Goal: Task Accomplishment & Management: Use online tool/utility

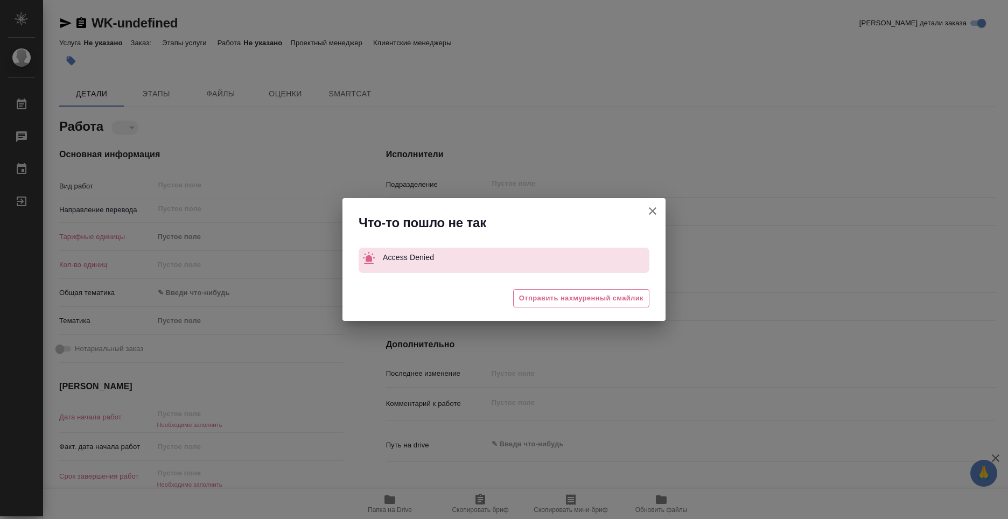
click at [650, 213] on icon "button" at bounding box center [652, 211] width 13 height 13
type textarea "x"
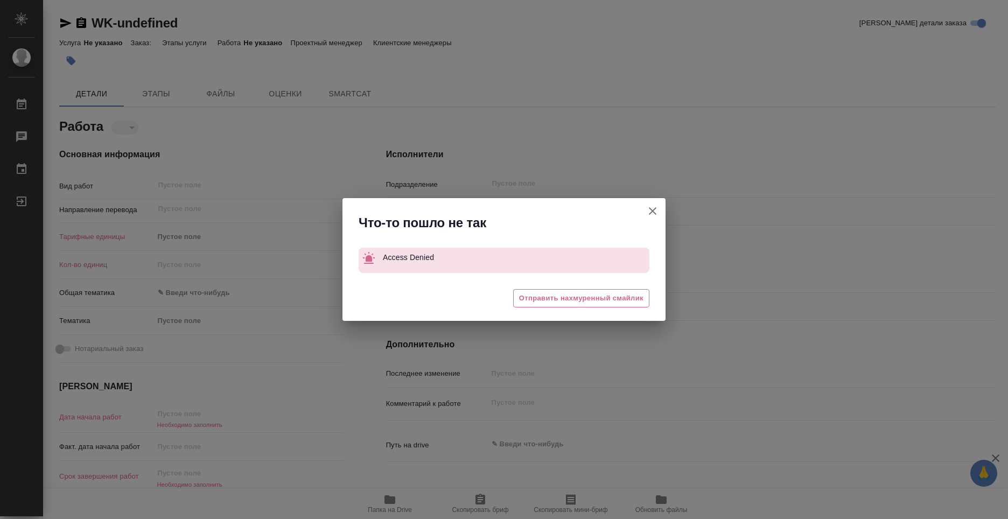
type textarea "x"
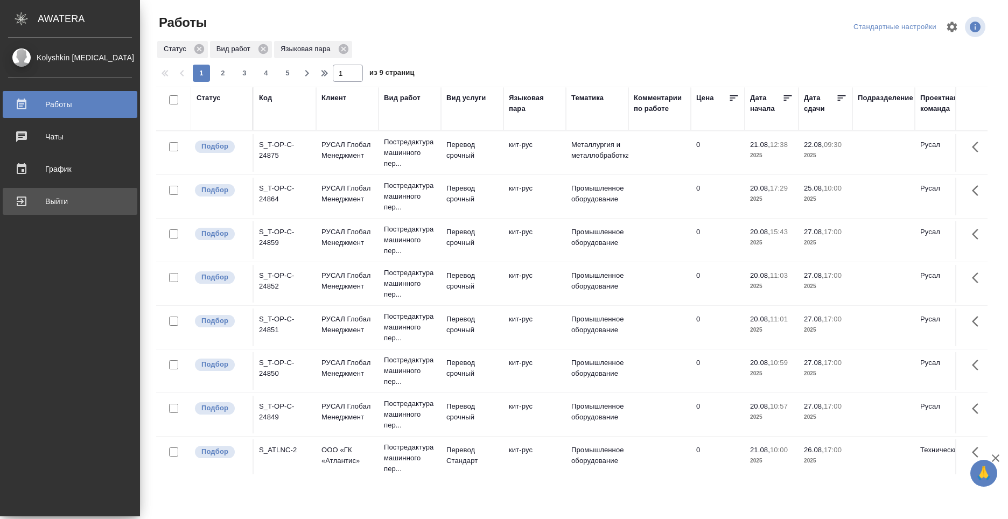
click at [22, 200] on div "Выйти" at bounding box center [70, 201] width 124 height 16
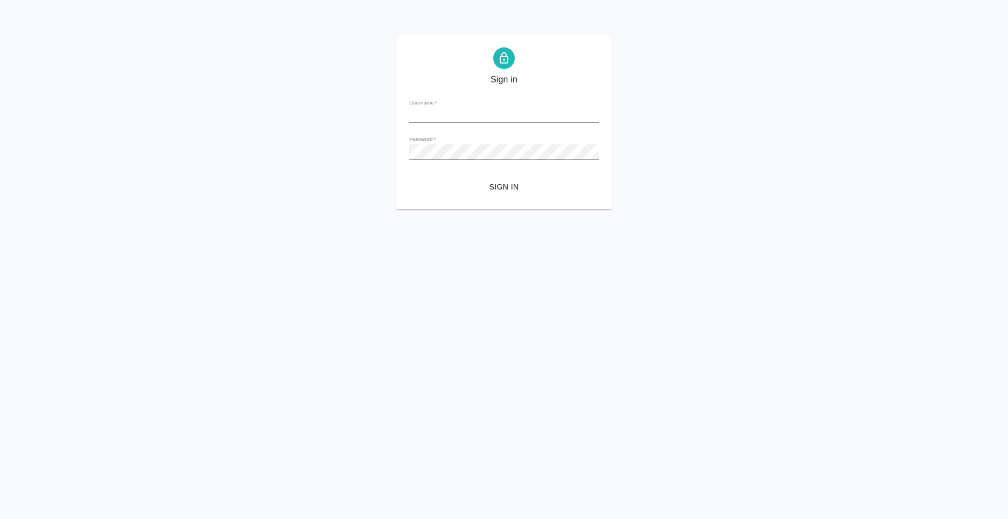
type input "n.kolyshkin@awatera.com"
click at [507, 189] on span "Sign in" at bounding box center [504, 186] width 172 height 13
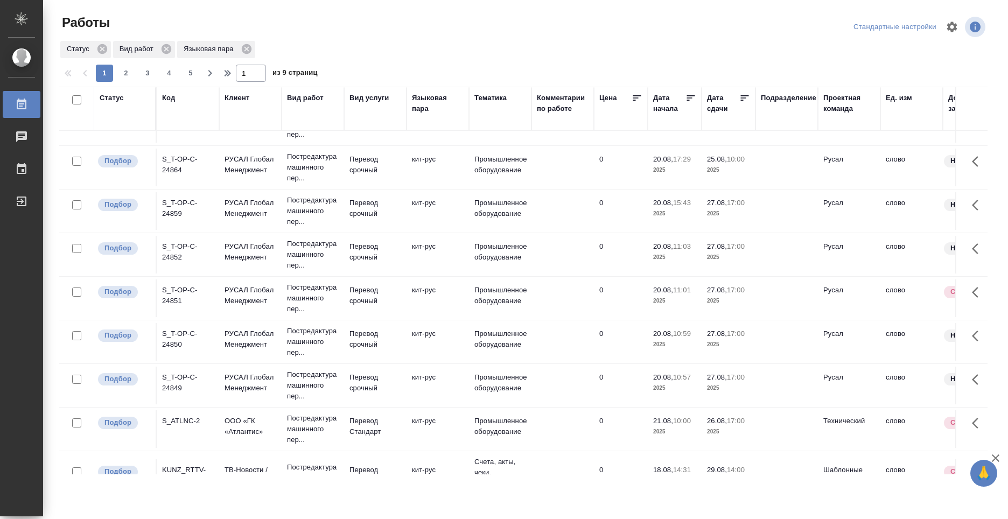
scroll to position [162, 0]
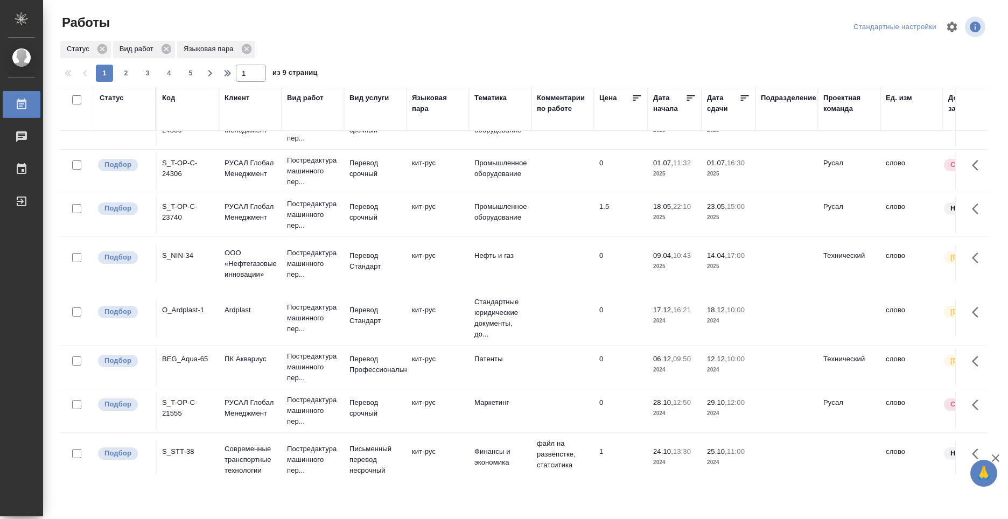
scroll to position [485, 0]
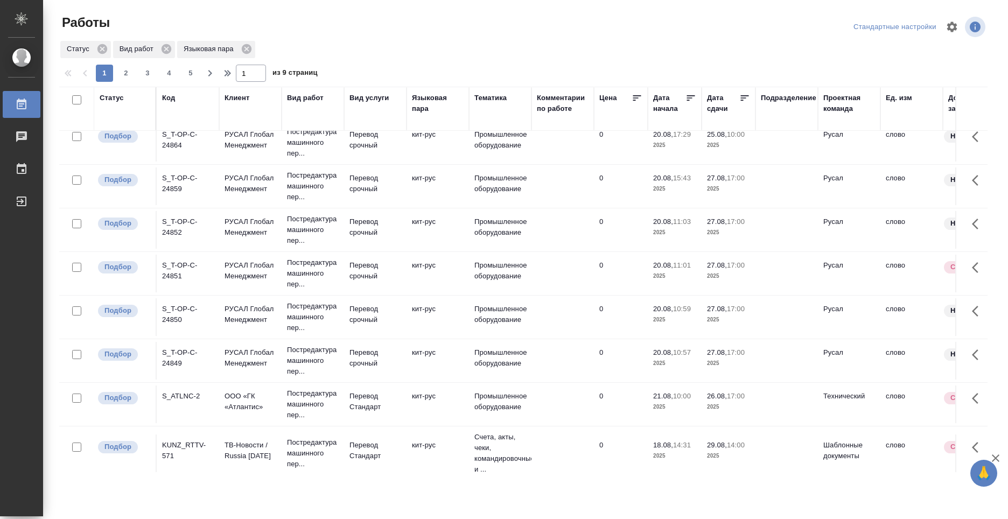
scroll to position [0, 0]
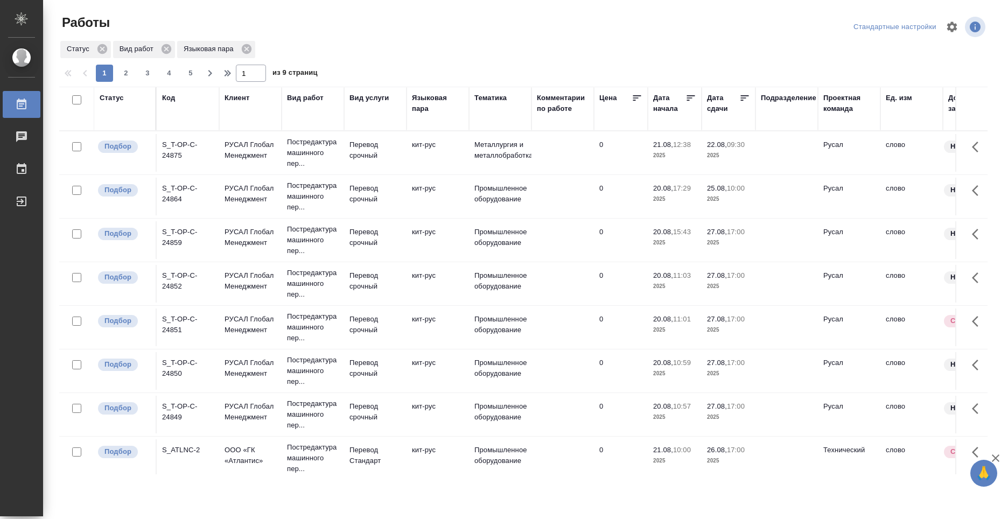
click at [182, 153] on div "S_T-OP-C-24875" at bounding box center [188, 150] width 52 height 22
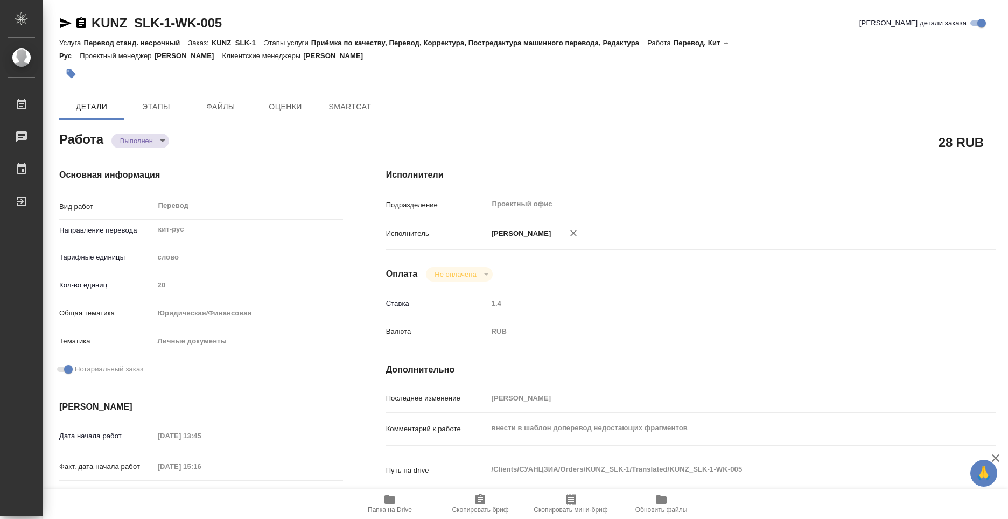
type textarea "x"
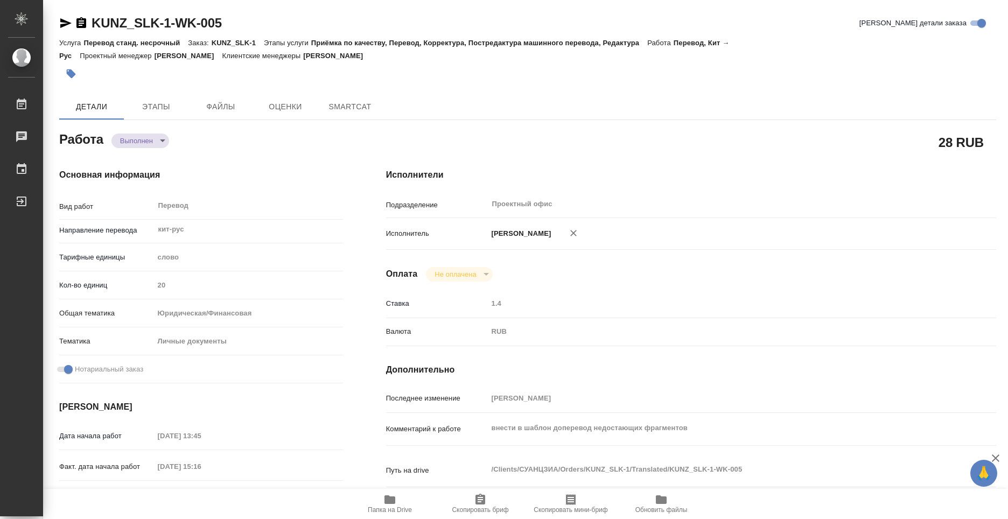
type textarea "x"
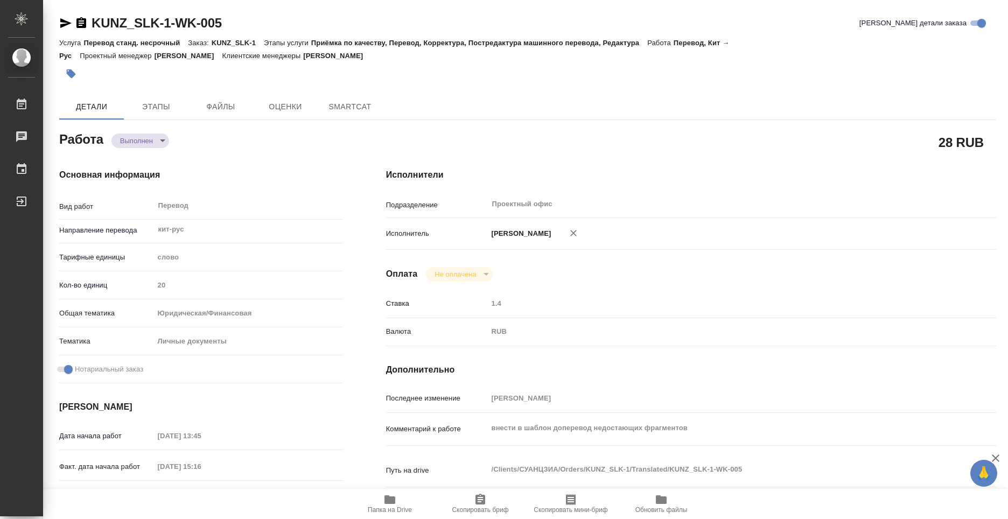
type textarea "x"
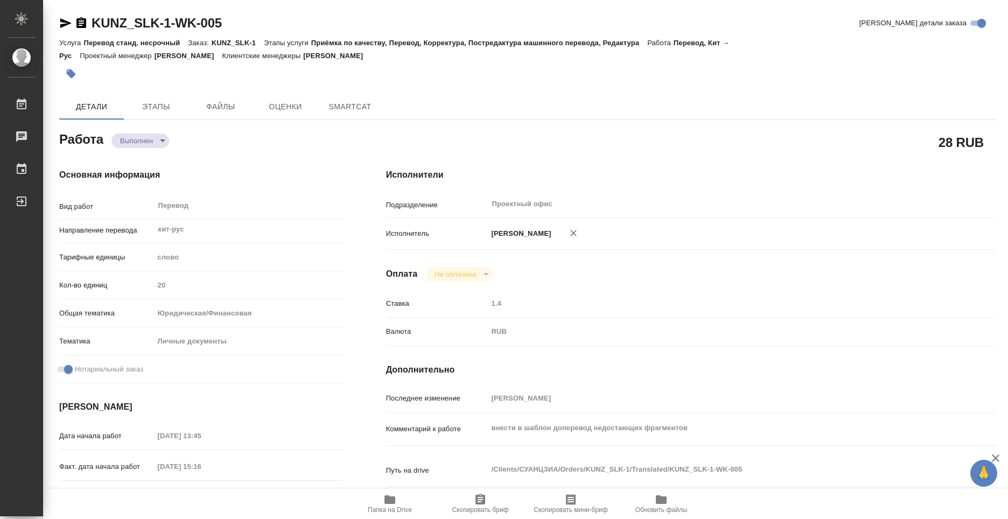
type textarea "x"
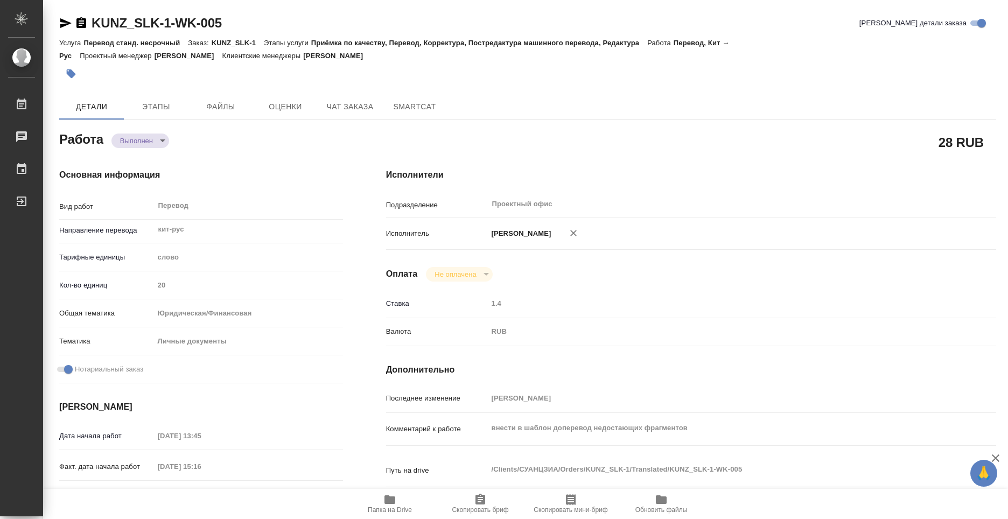
type textarea "x"
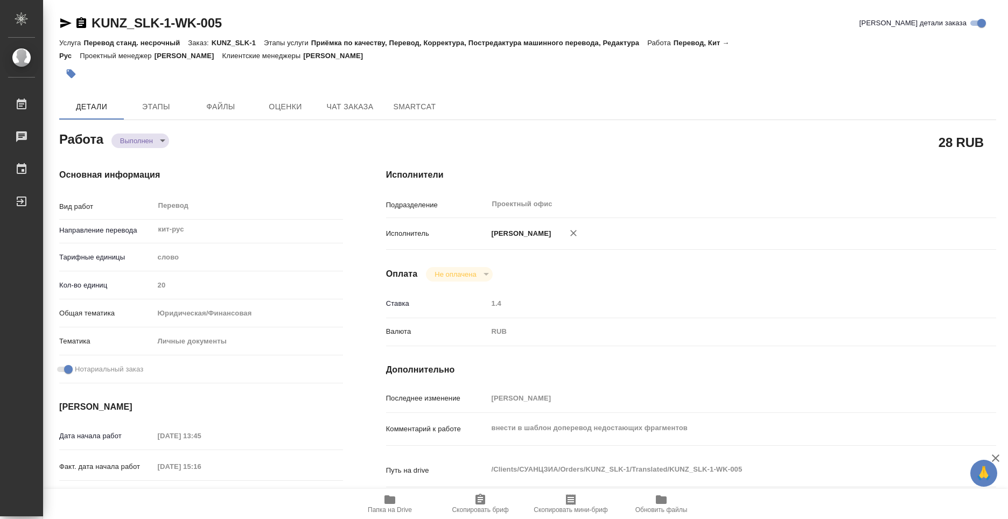
type textarea "x"
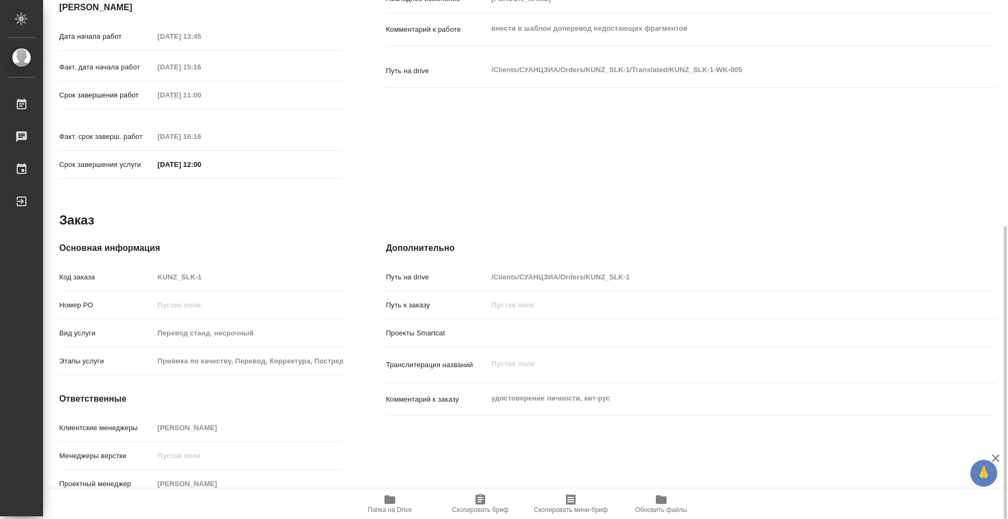
scroll to position [238, 0]
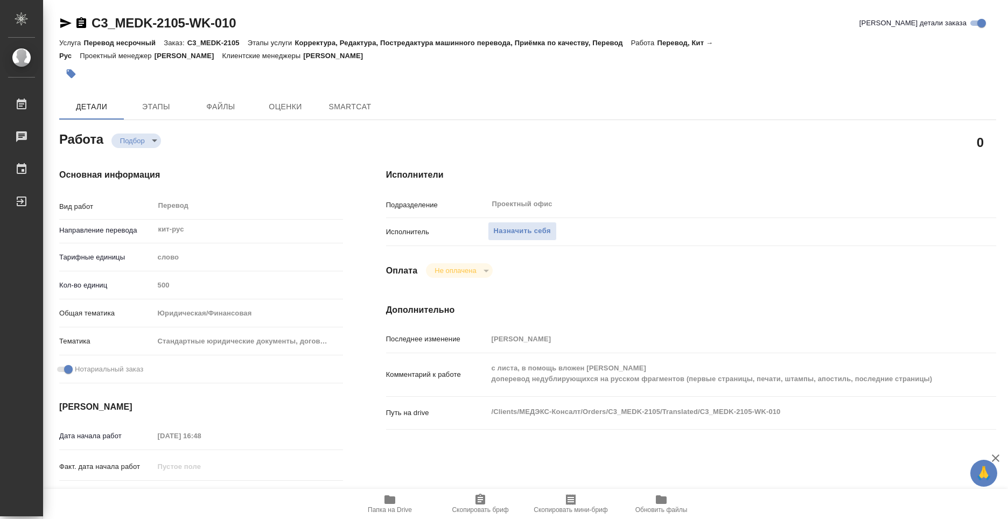
type textarea "x"
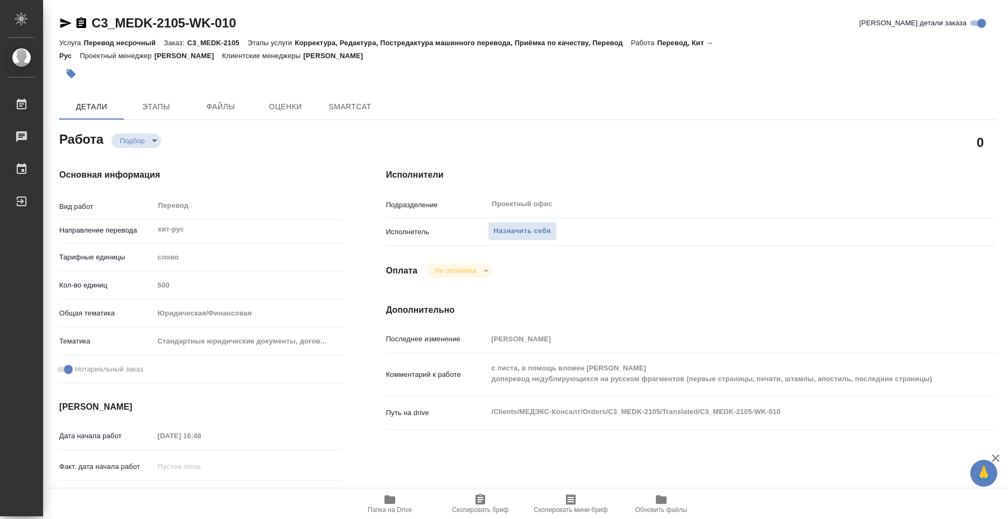
type textarea "x"
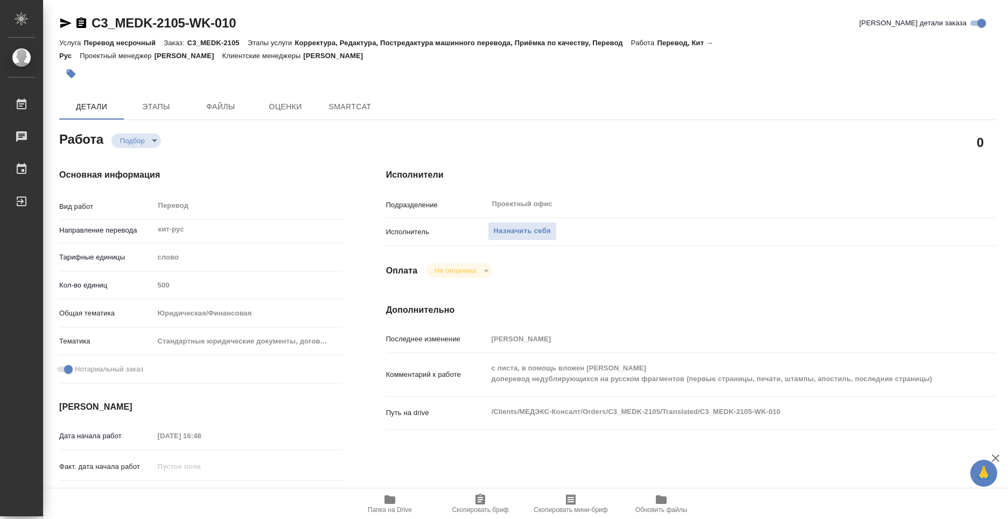
type textarea "x"
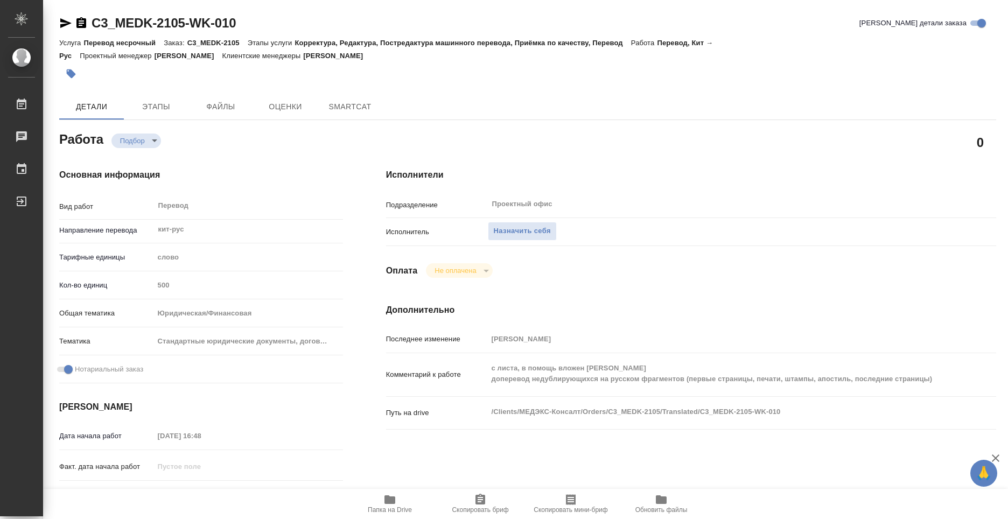
type textarea "x"
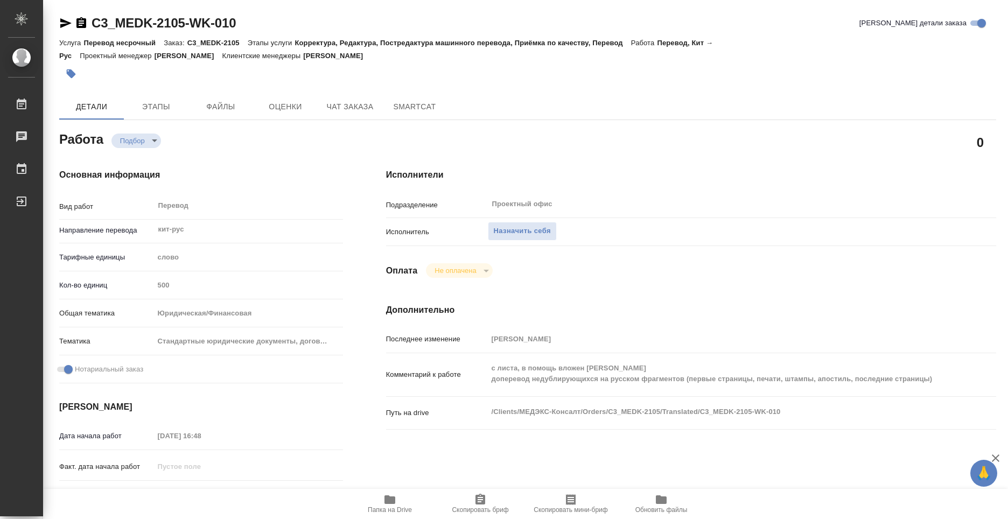
type textarea "x"
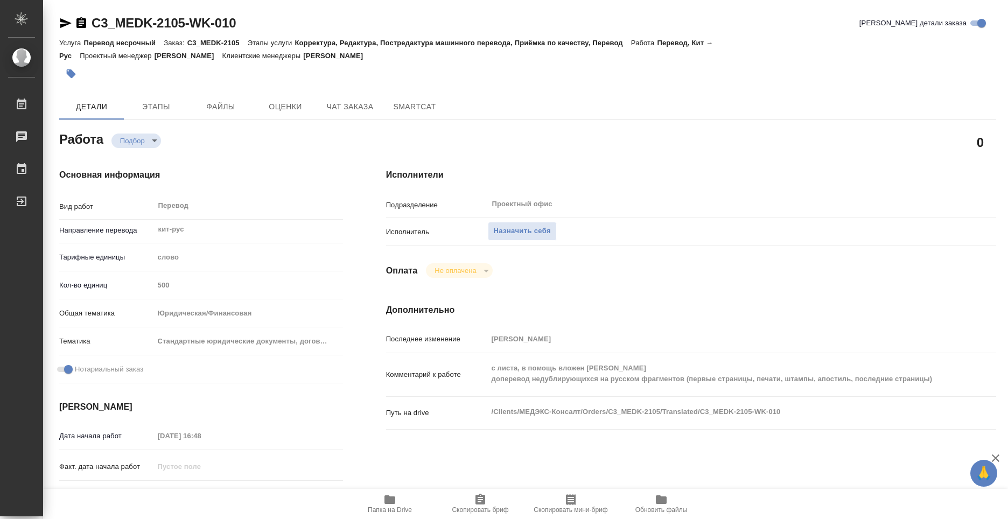
type textarea "x"
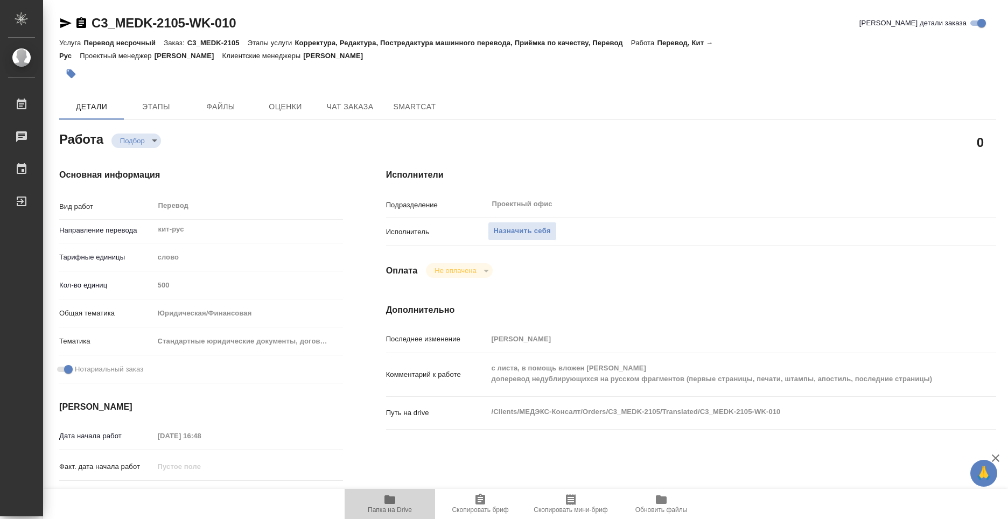
click at [388, 504] on icon "button" at bounding box center [389, 499] width 13 height 13
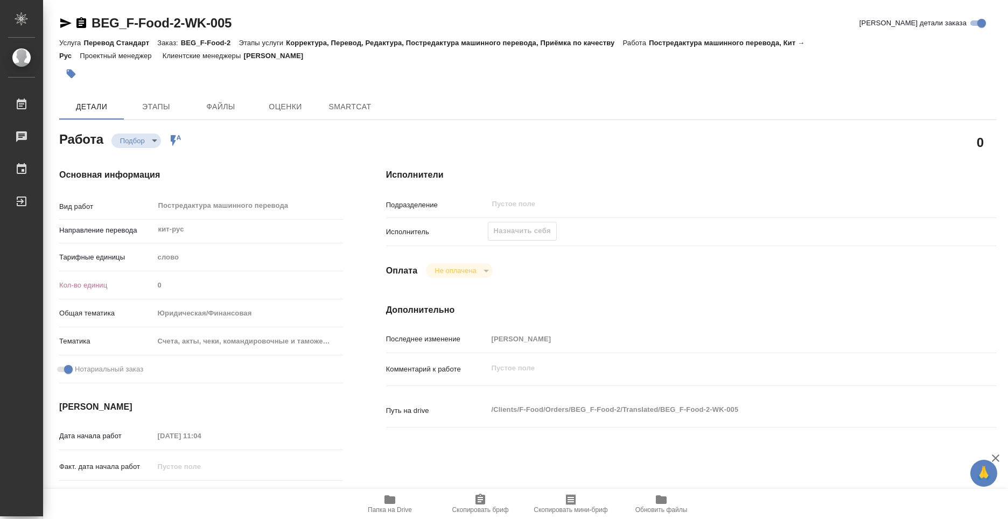
type textarea "x"
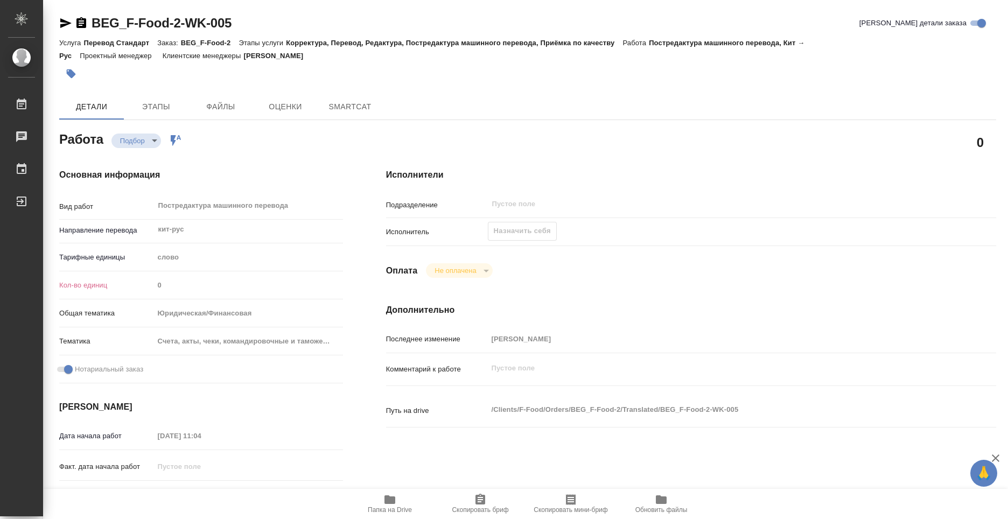
type textarea "x"
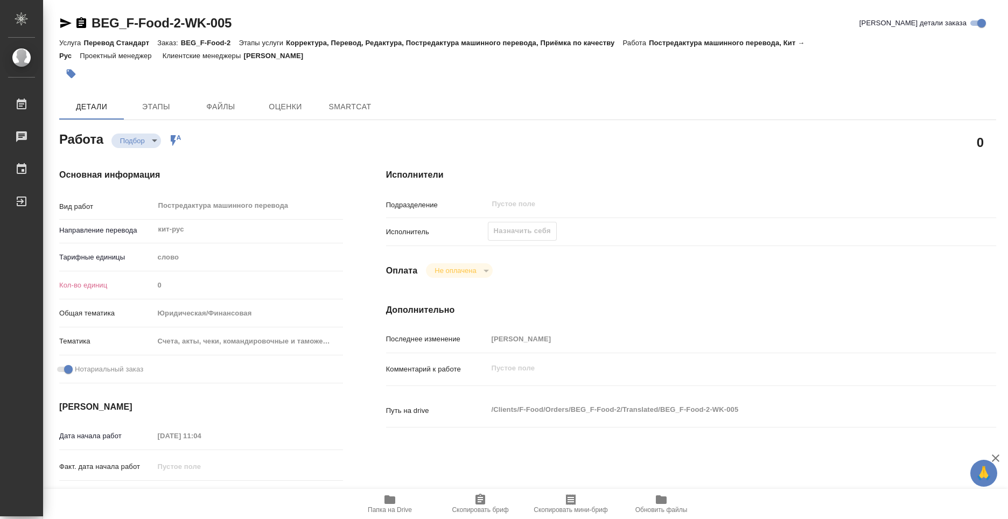
type textarea "x"
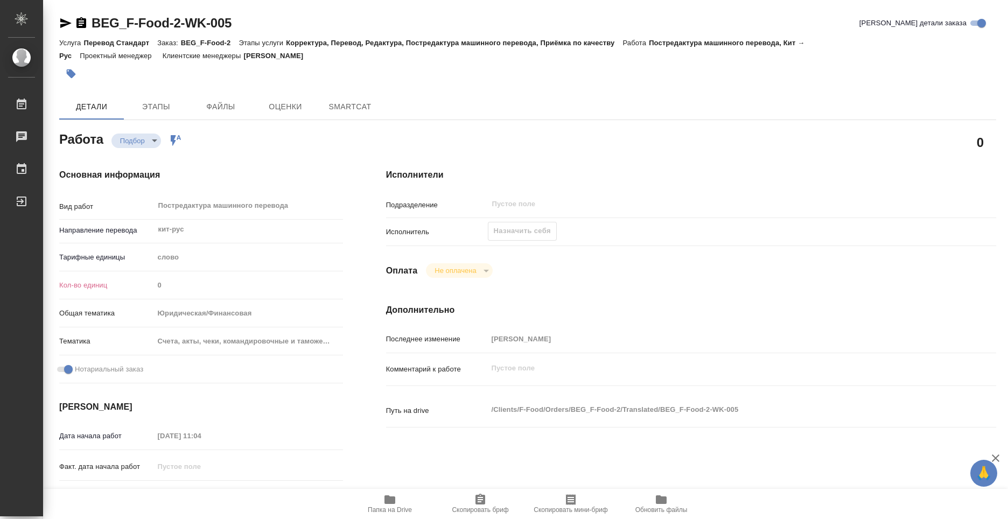
type textarea "x"
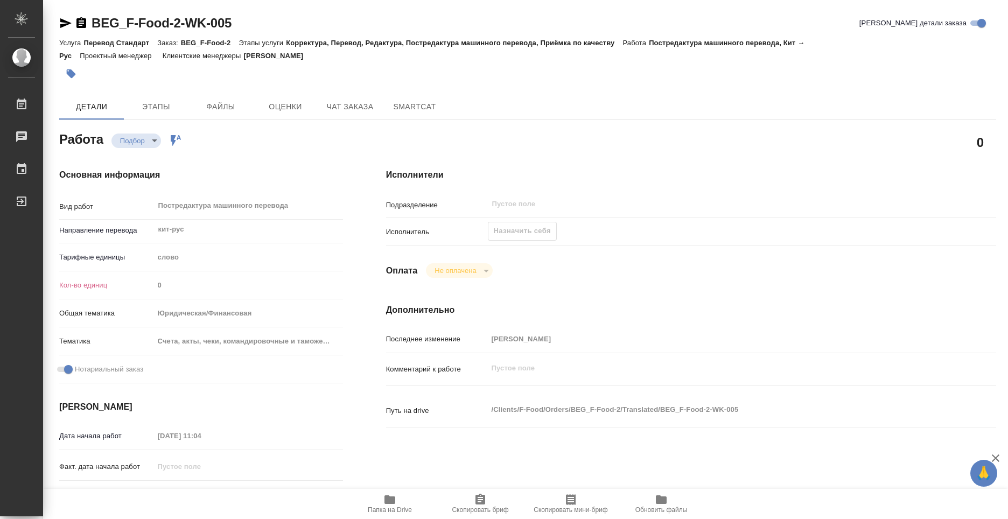
type textarea "x"
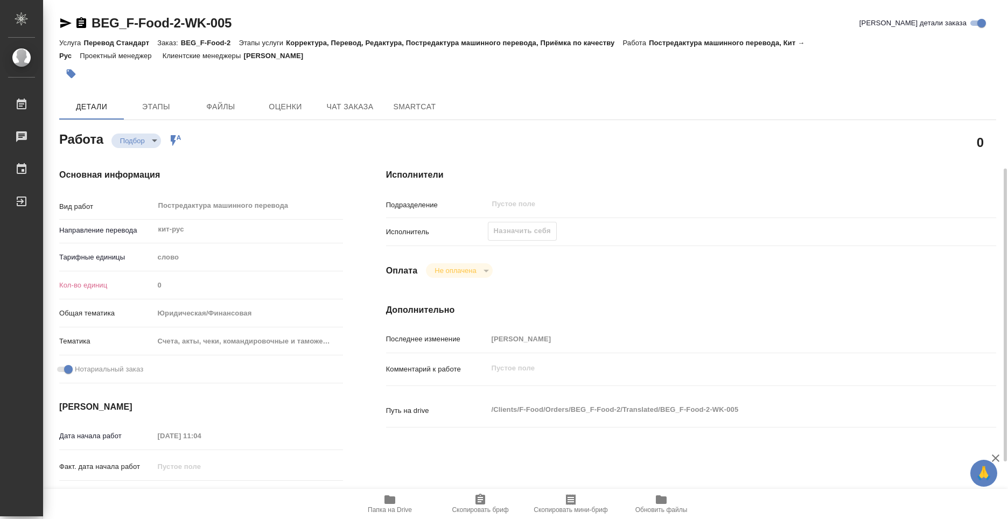
scroll to position [162, 0]
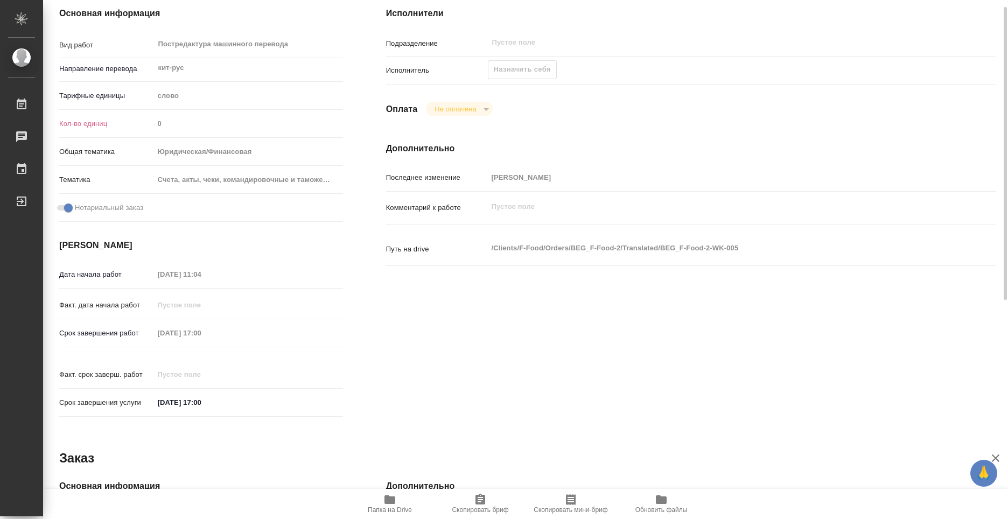
type textarea "x"
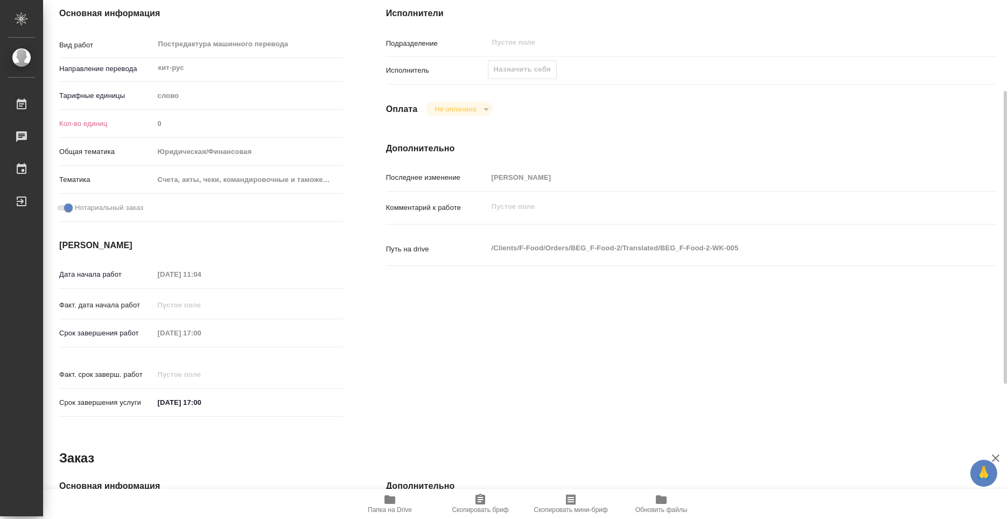
scroll to position [377, 0]
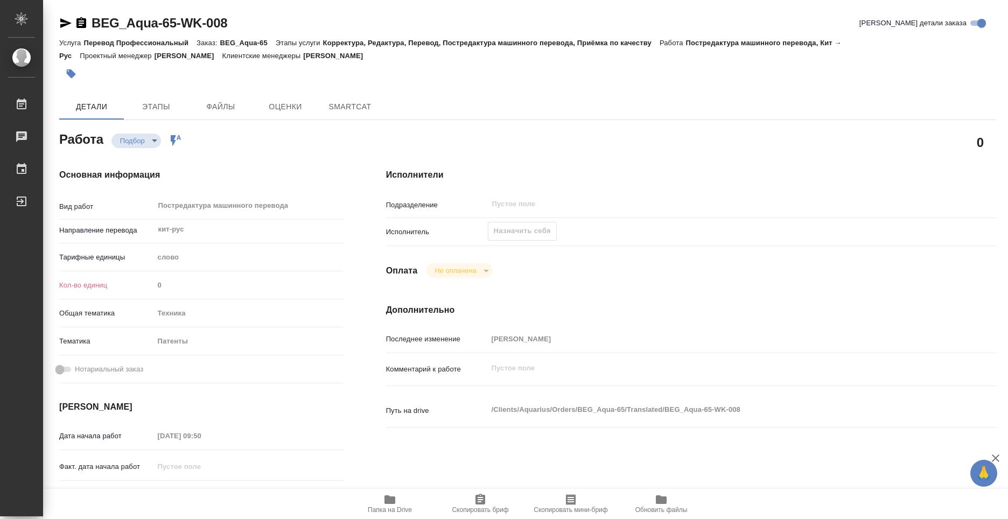
type textarea "x"
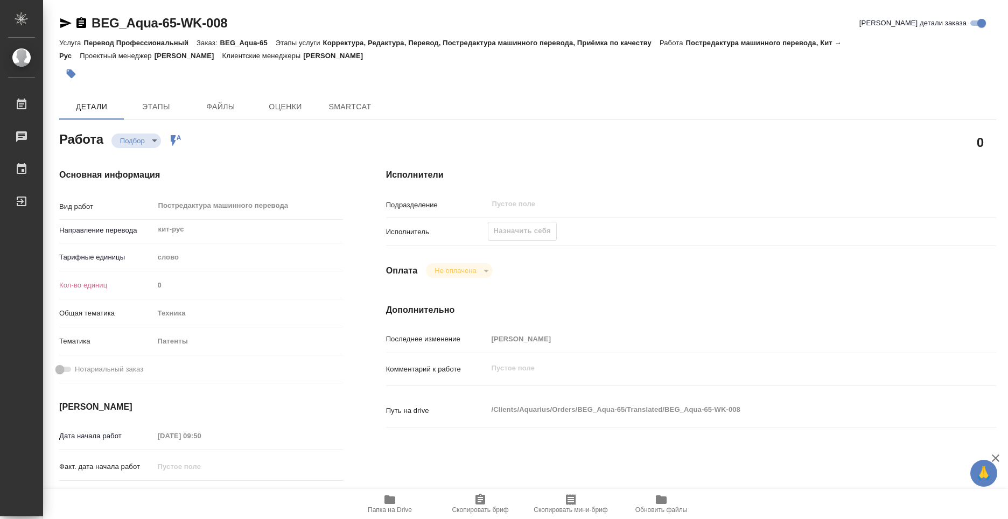
type textarea "x"
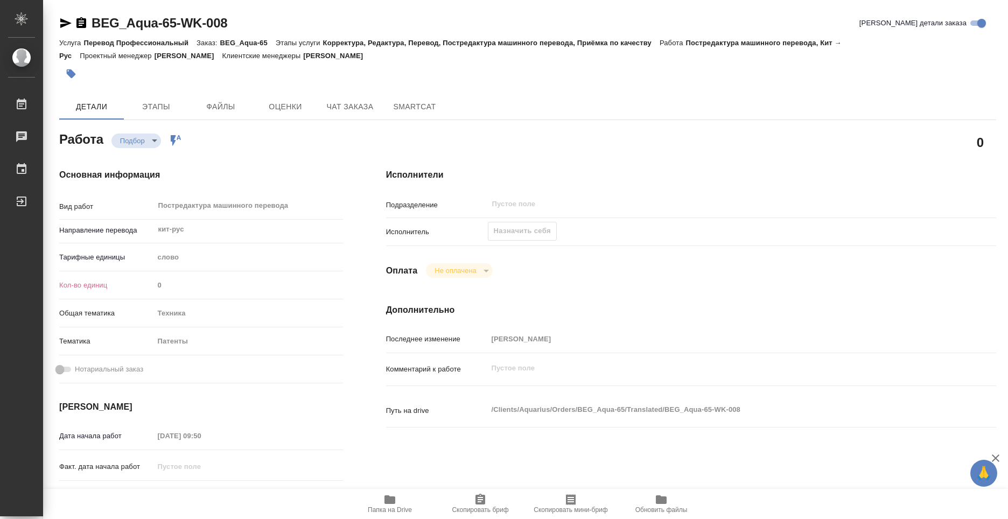
type textarea "x"
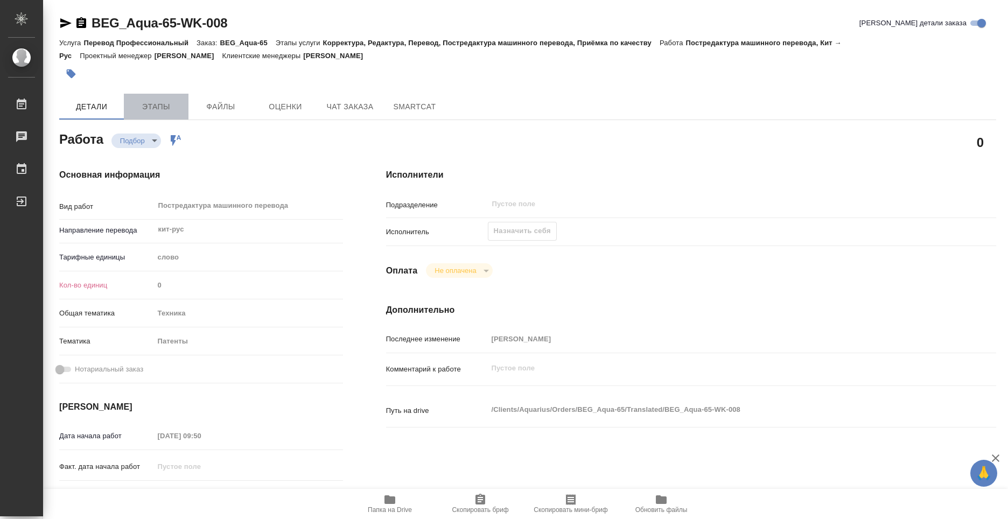
click at [156, 108] on span "Этапы" at bounding box center [156, 106] width 52 height 13
type textarea "x"
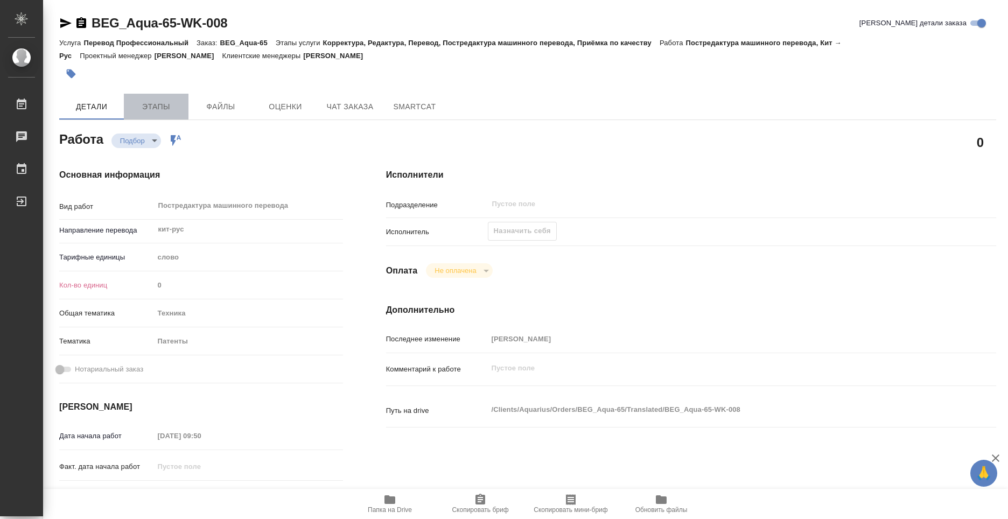
type textarea "x"
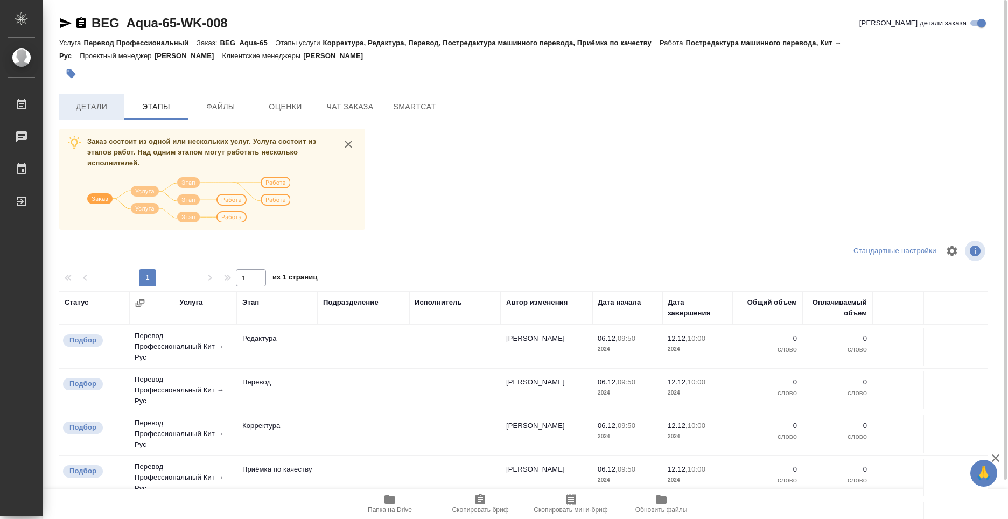
click at [99, 100] on span "Детали" at bounding box center [92, 106] width 52 height 13
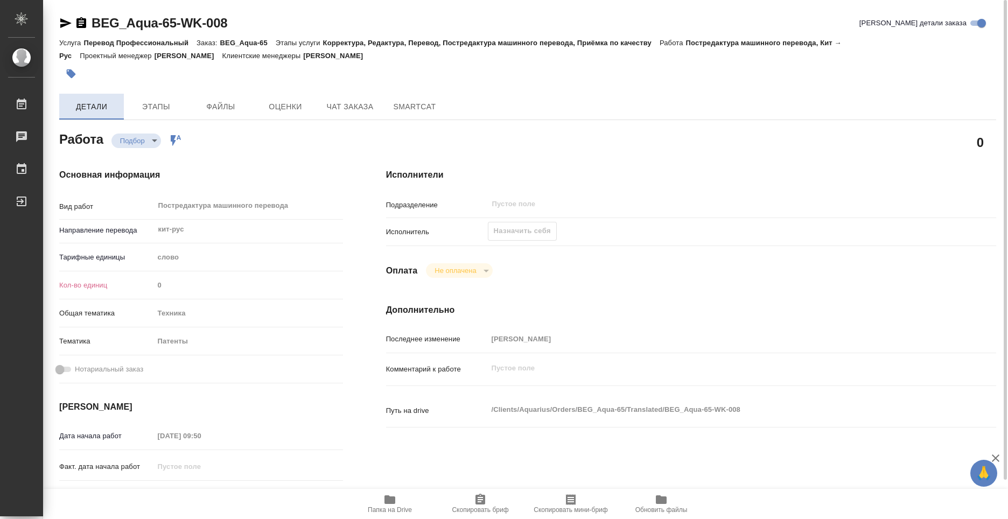
type textarea "x"
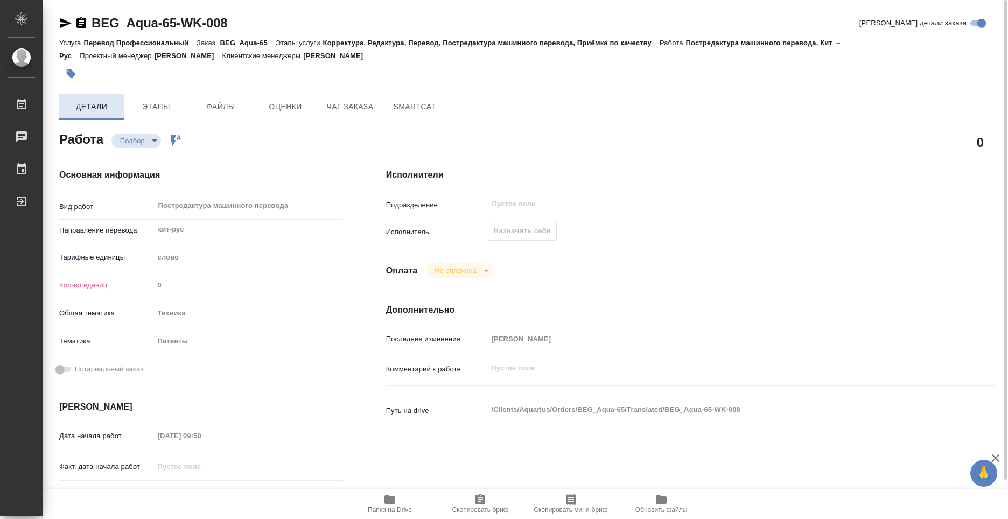
type textarea "x"
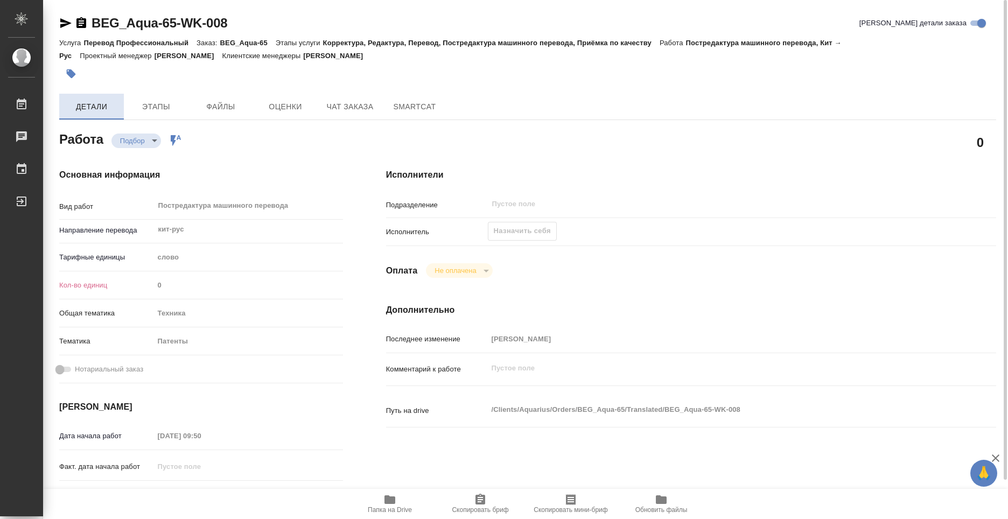
type textarea "x"
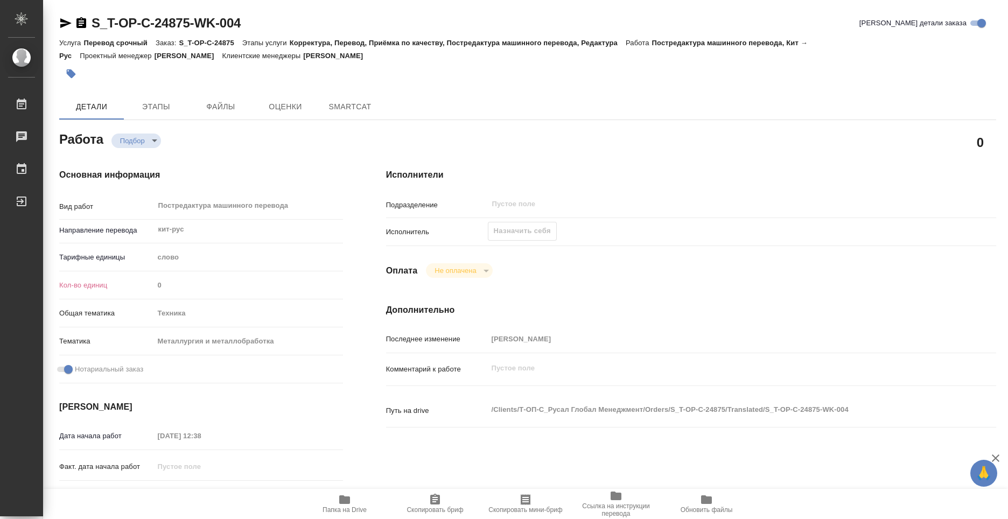
type textarea "x"
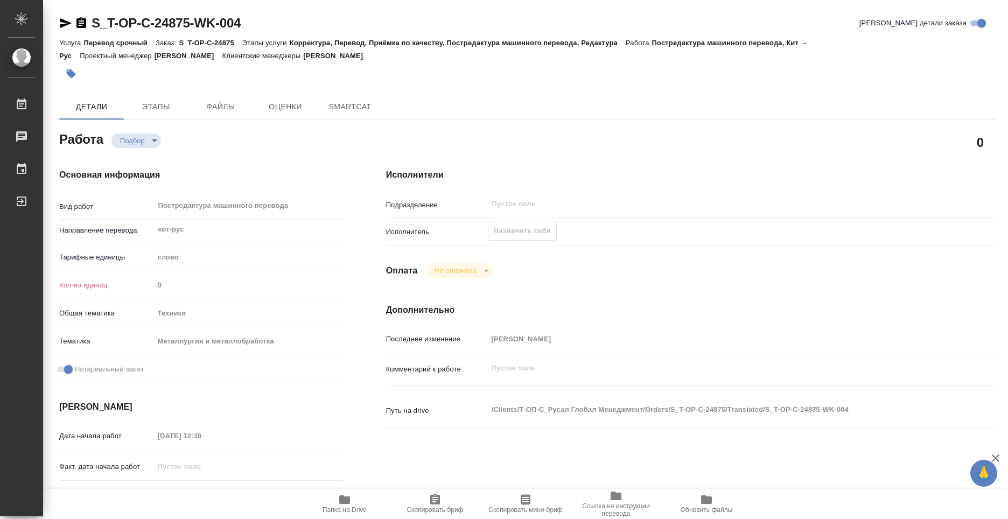
type textarea "x"
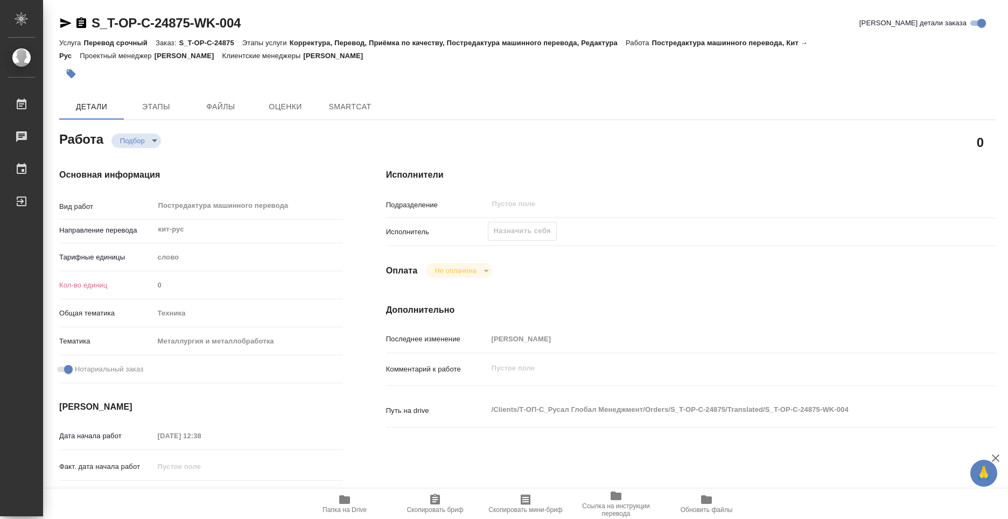
type textarea "x"
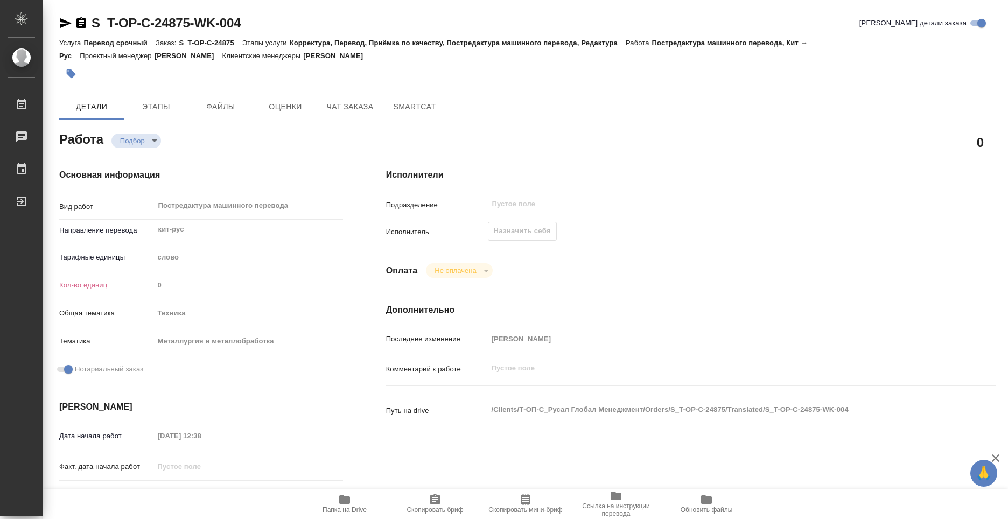
type textarea "x"
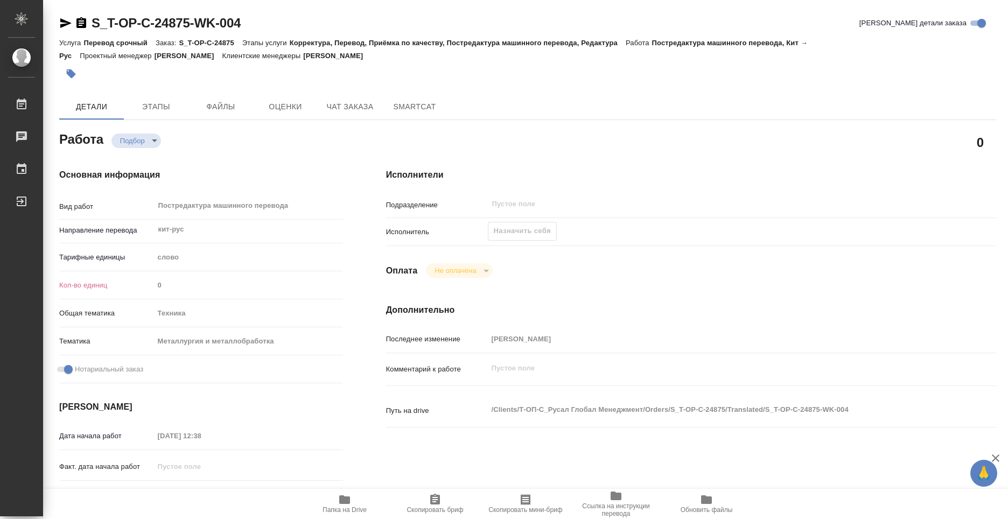
type textarea "x"
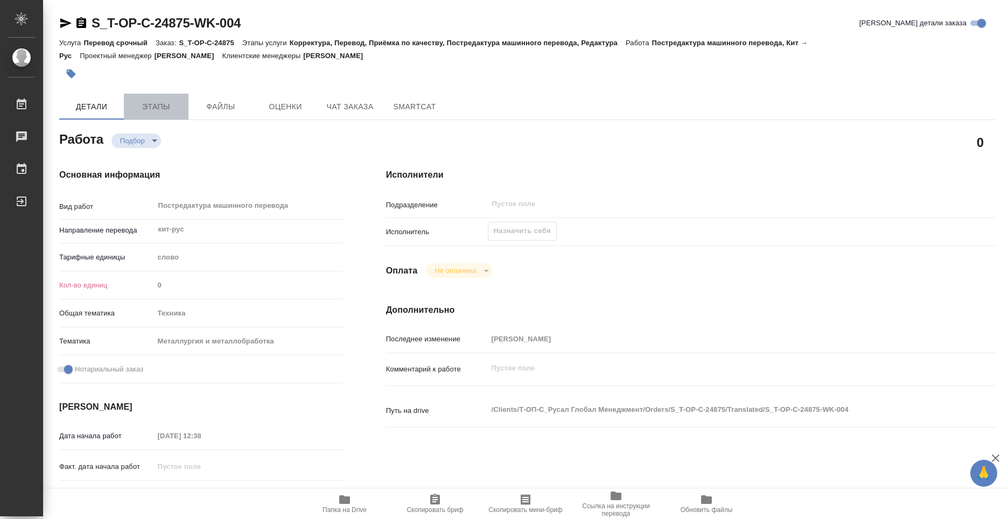
click at [163, 104] on span "Этапы" at bounding box center [156, 106] width 52 height 13
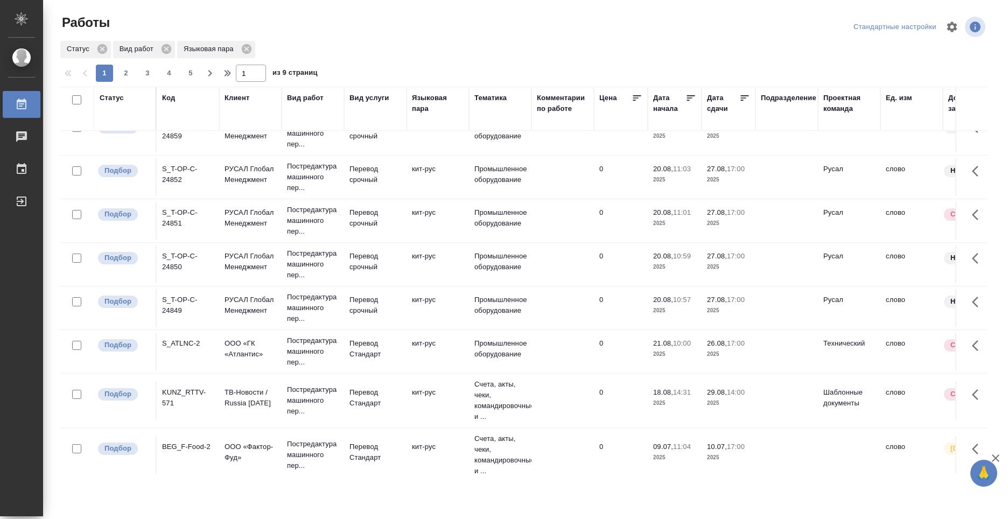
scroll to position [108, 0]
click at [188, 53] on div "KUNZ_RTTV-571" at bounding box center [188, 43] width 52 height 22
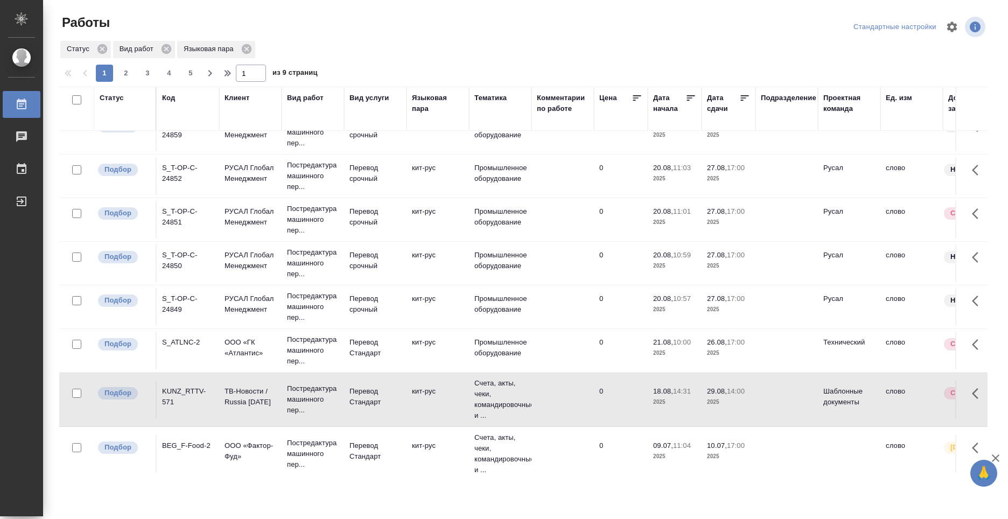
click at [188, 53] on div "KUNZ_RTTV-571" at bounding box center [188, 43] width 52 height 22
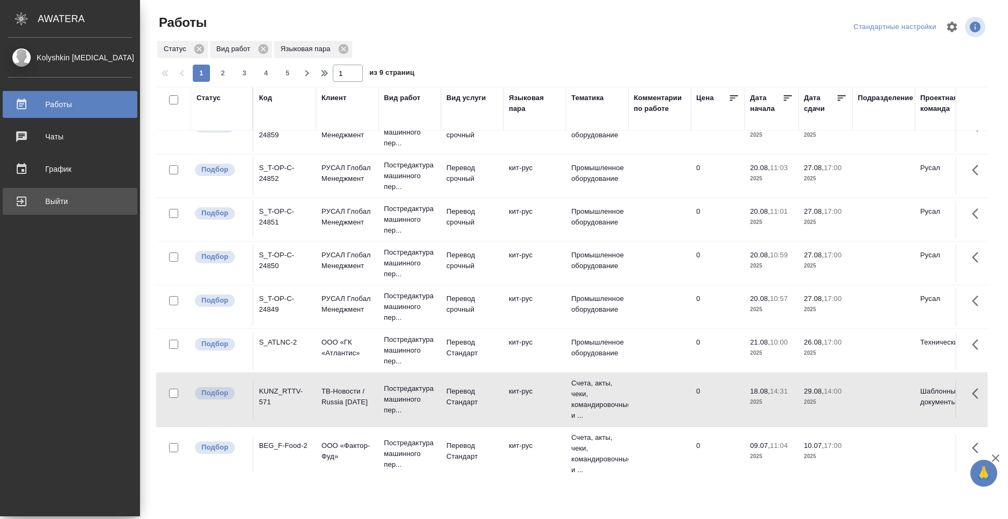
click at [29, 195] on div "Выйти" at bounding box center [70, 201] width 124 height 16
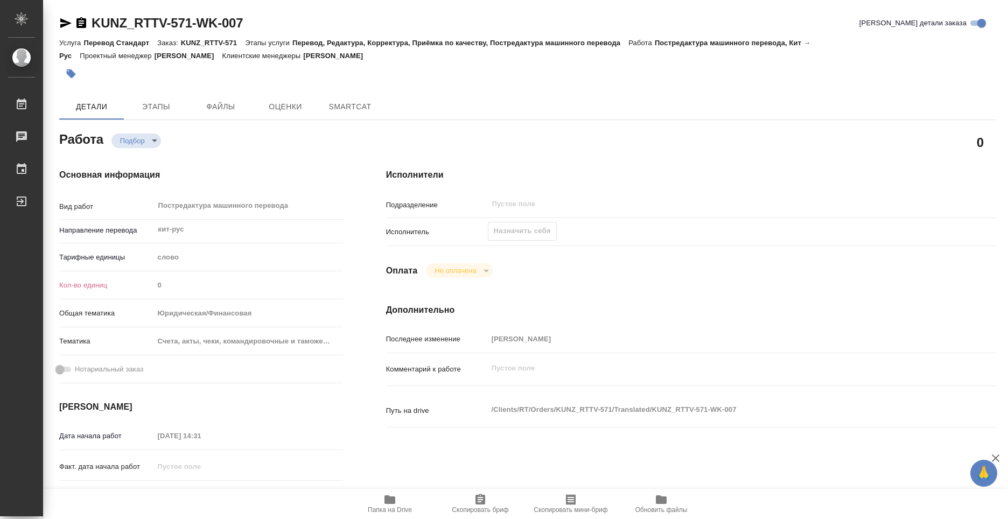
type textarea "x"
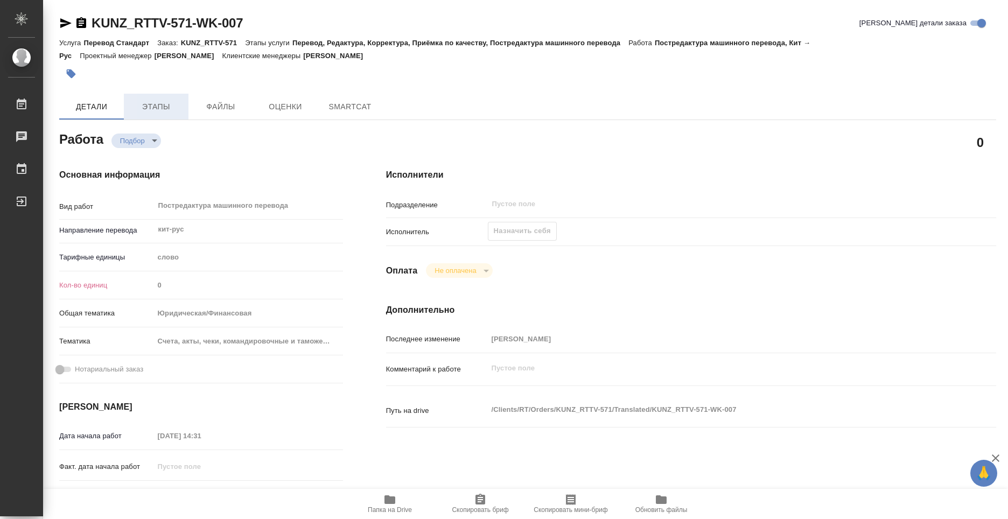
type textarea "x"
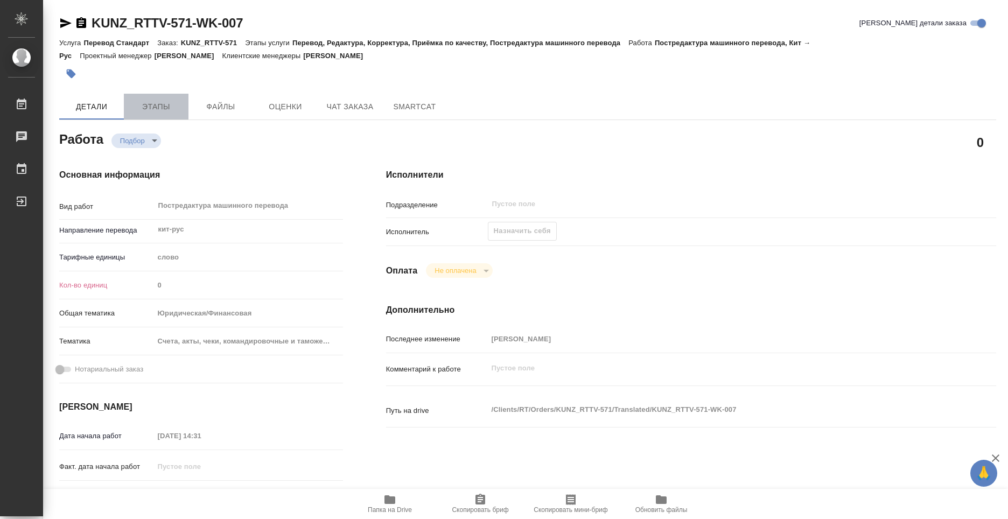
click at [145, 107] on span "Этапы" at bounding box center [156, 106] width 52 height 13
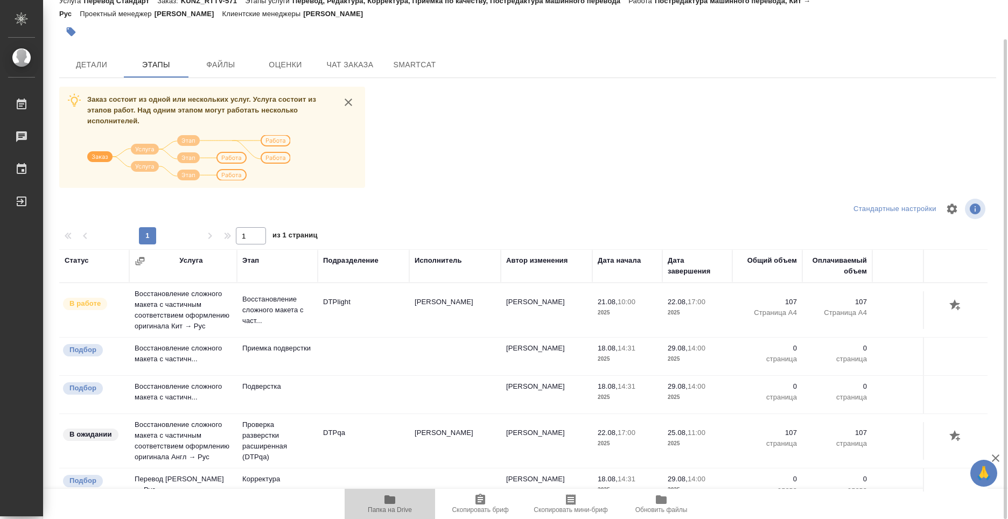
click at [392, 497] on icon "button" at bounding box center [389, 499] width 11 height 9
click at [81, 66] on span "Детали" at bounding box center [92, 64] width 52 height 13
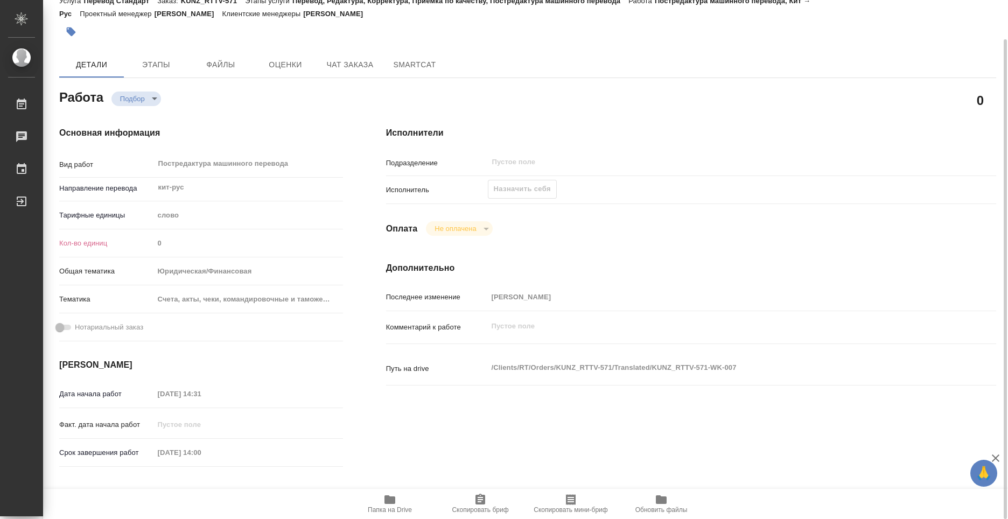
type textarea "x"
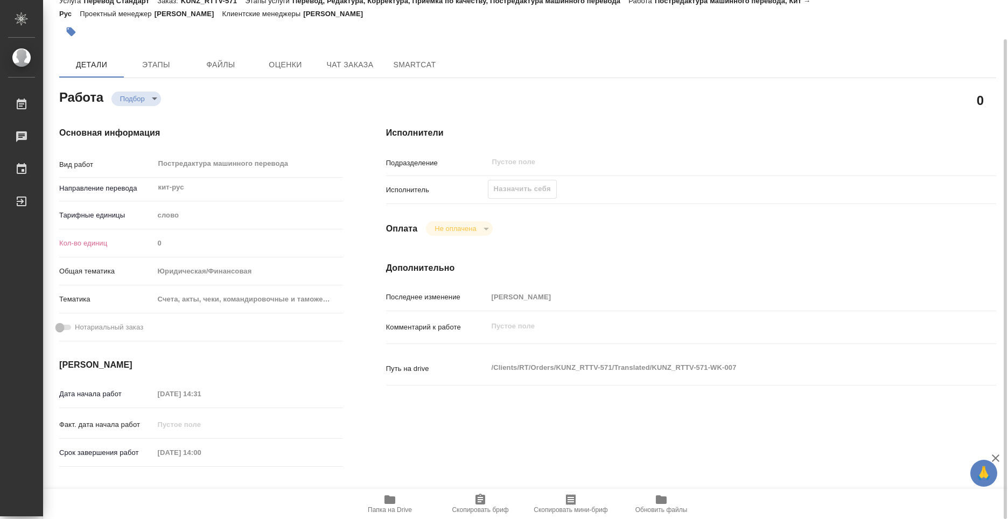
type textarea "x"
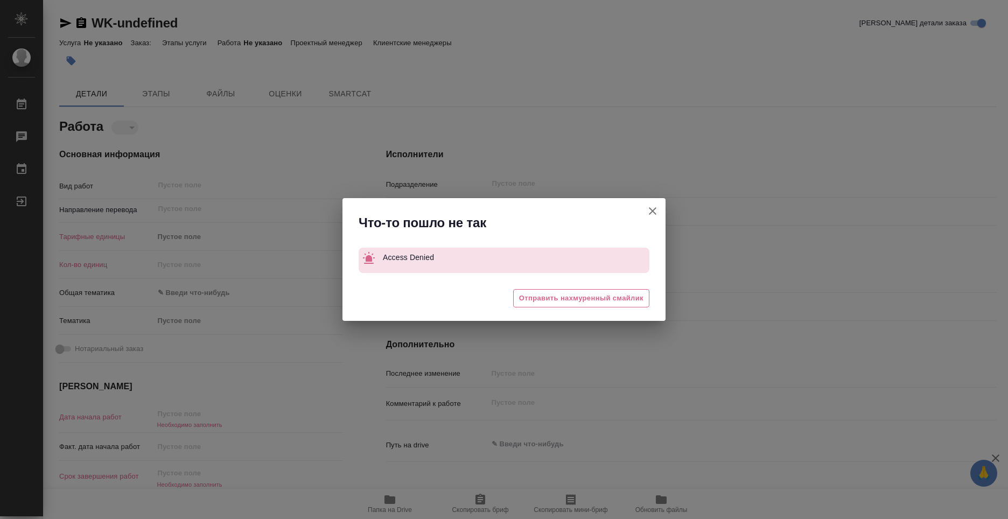
click at [653, 210] on icon "button" at bounding box center [652, 211] width 13 height 13
type textarea "x"
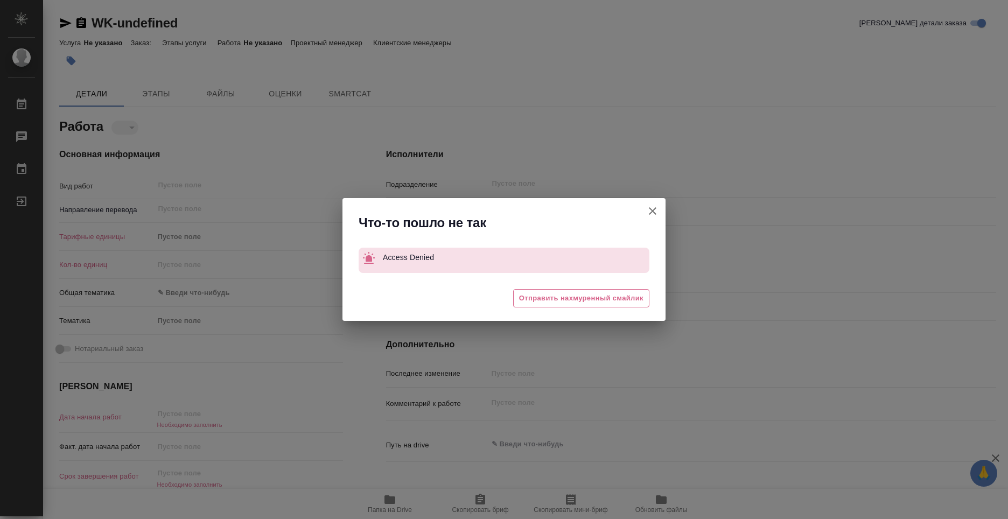
type textarea "x"
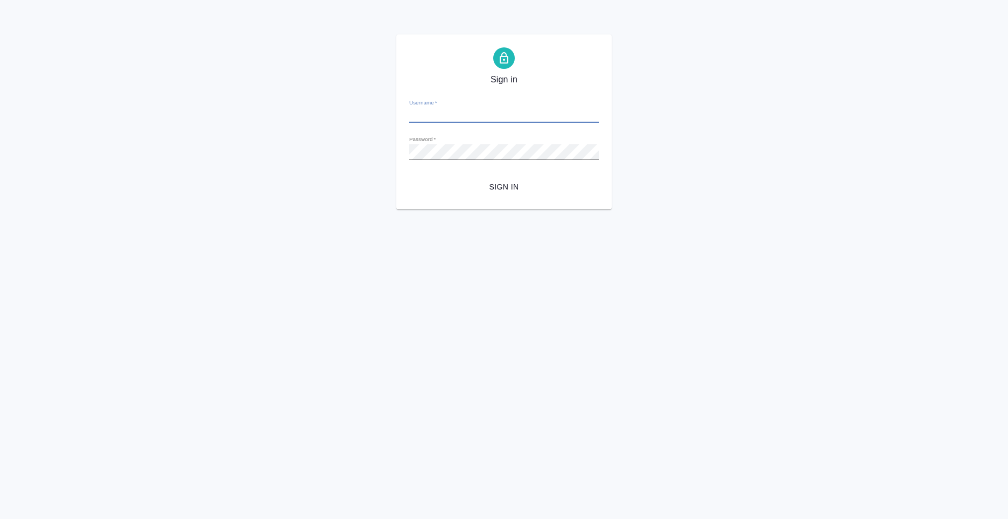
type input "[PERSON_NAME][EMAIL_ADDRESS][DOMAIN_NAME]"
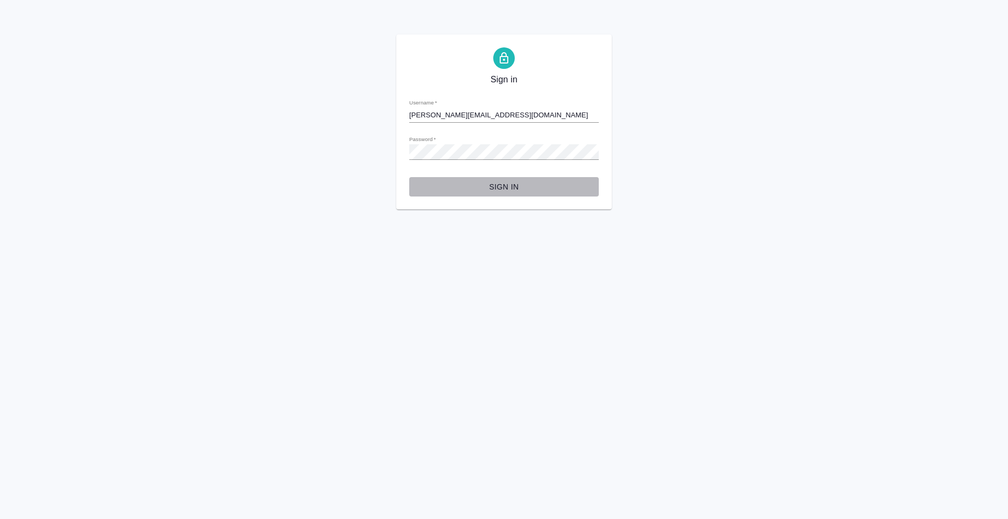
click at [513, 189] on span "Sign in" at bounding box center [504, 186] width 172 height 13
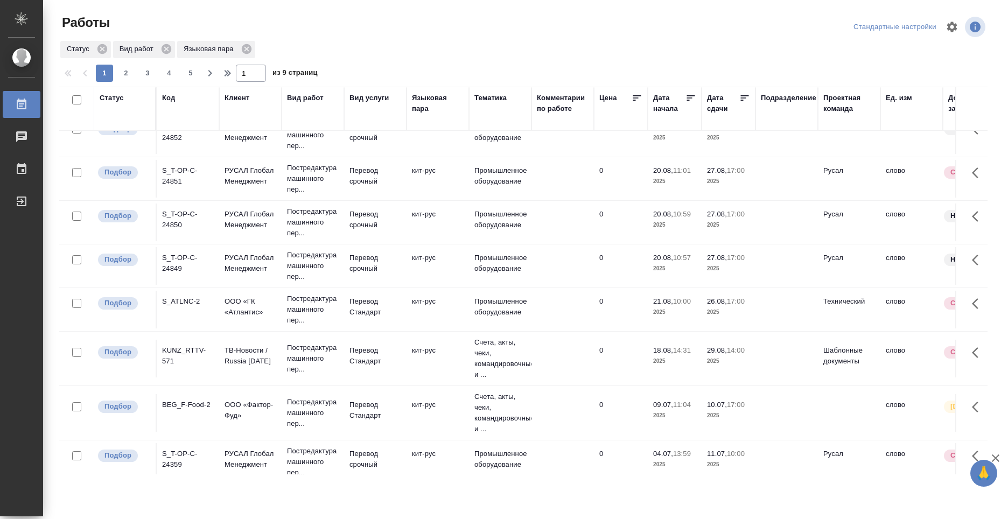
scroll to position [162, 0]
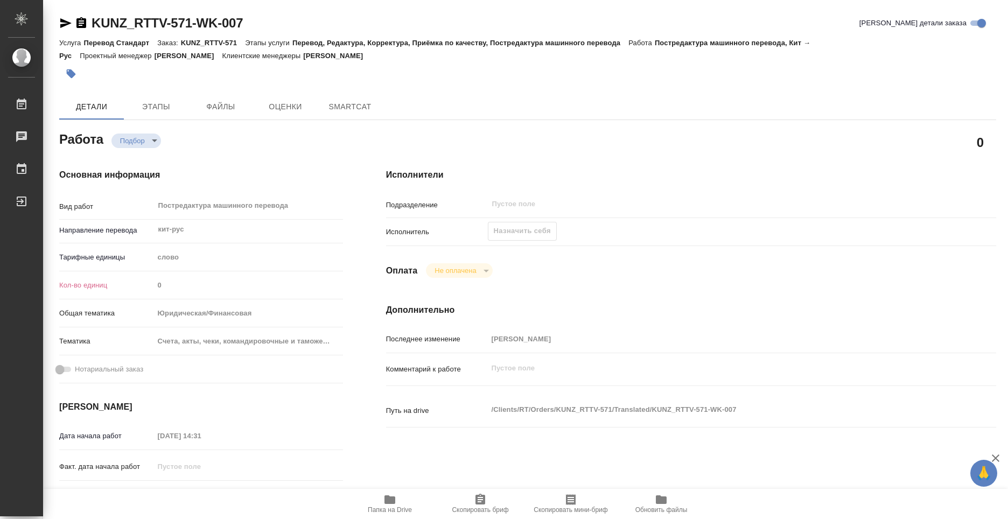
type textarea "x"
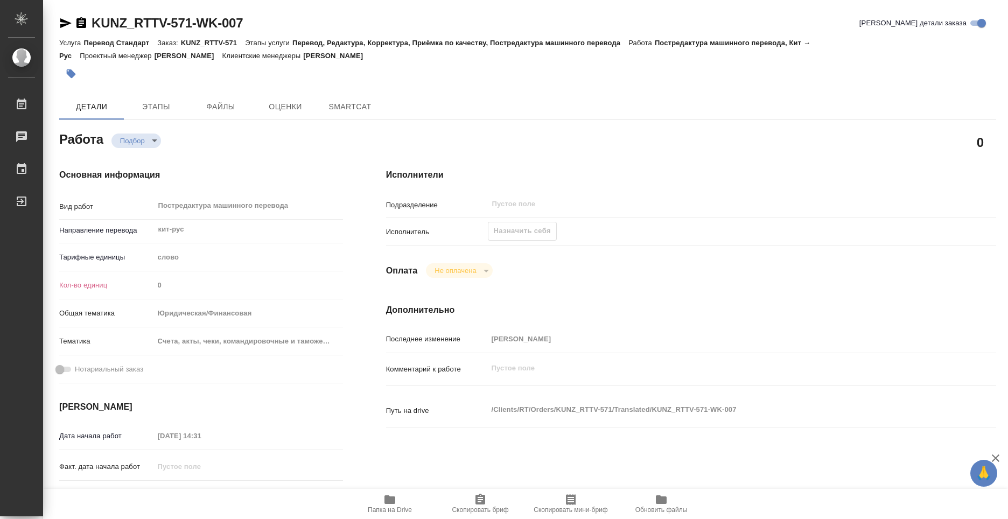
type textarea "x"
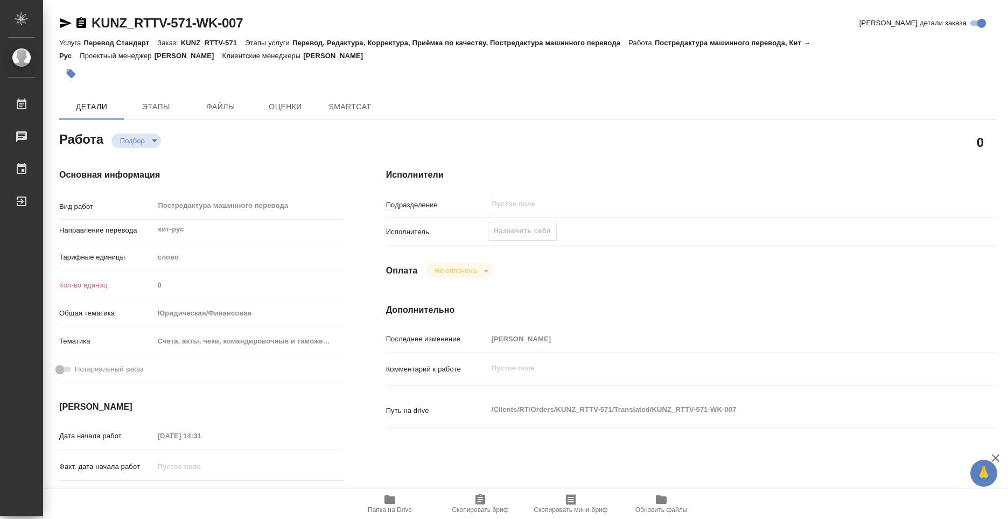
type textarea "x"
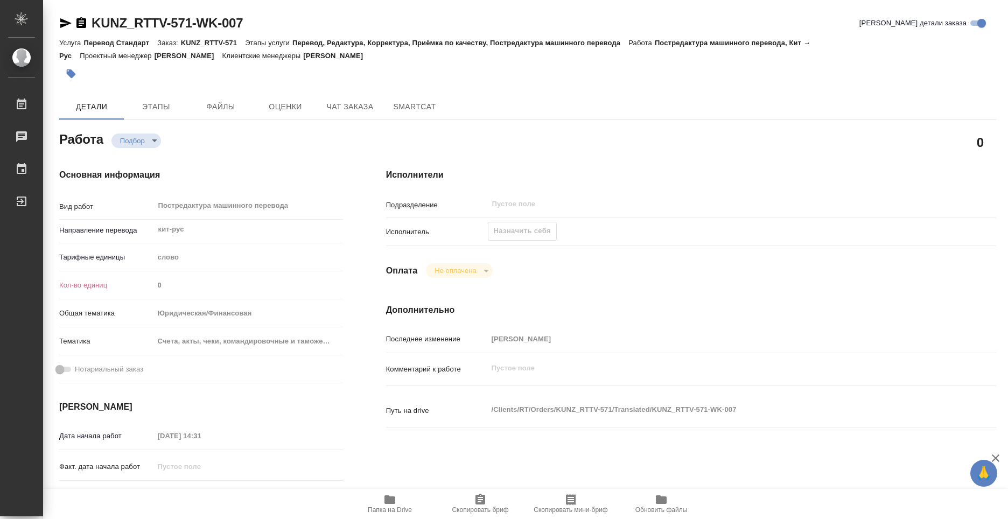
type textarea "x"
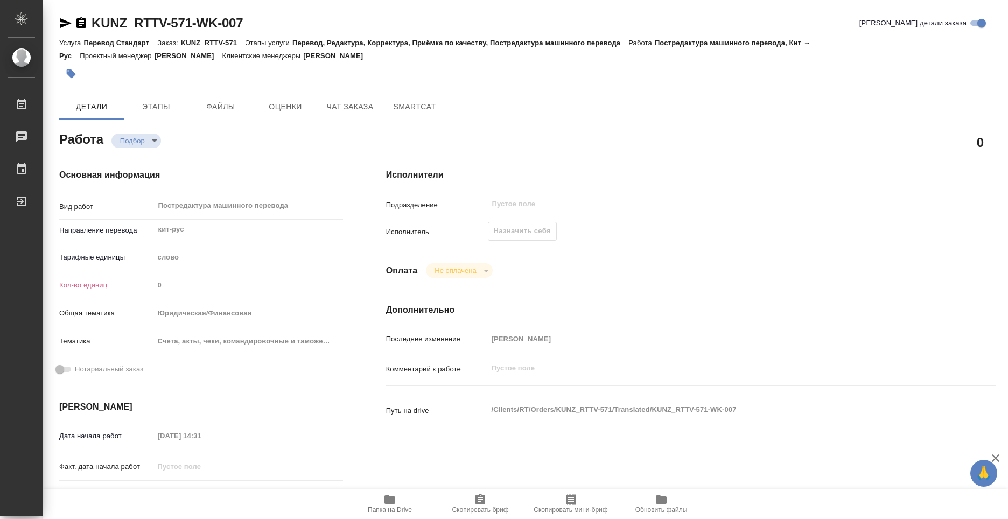
type textarea "x"
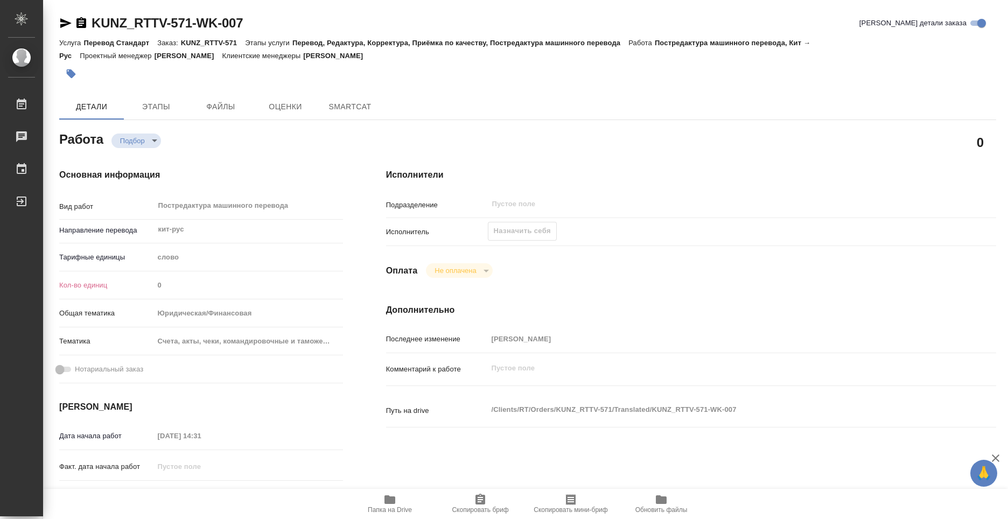
type textarea "x"
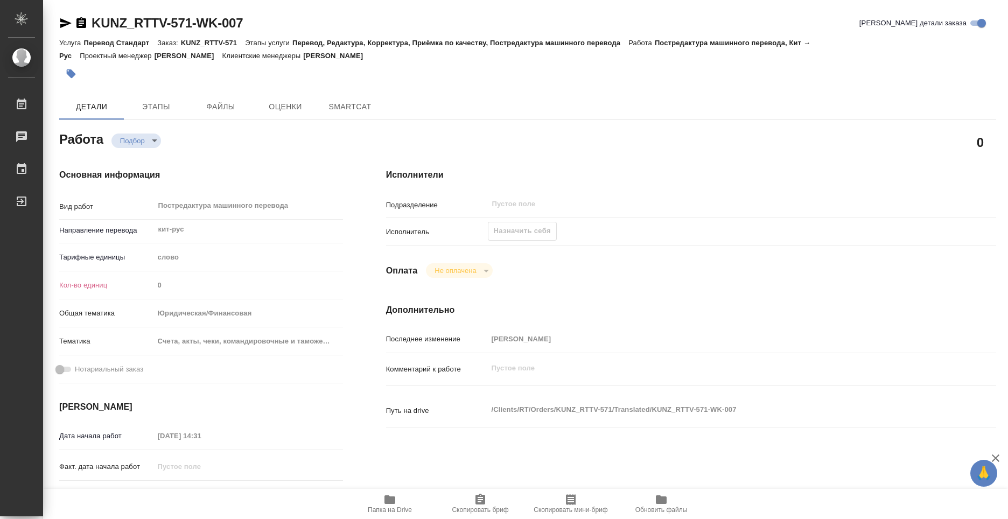
type textarea "x"
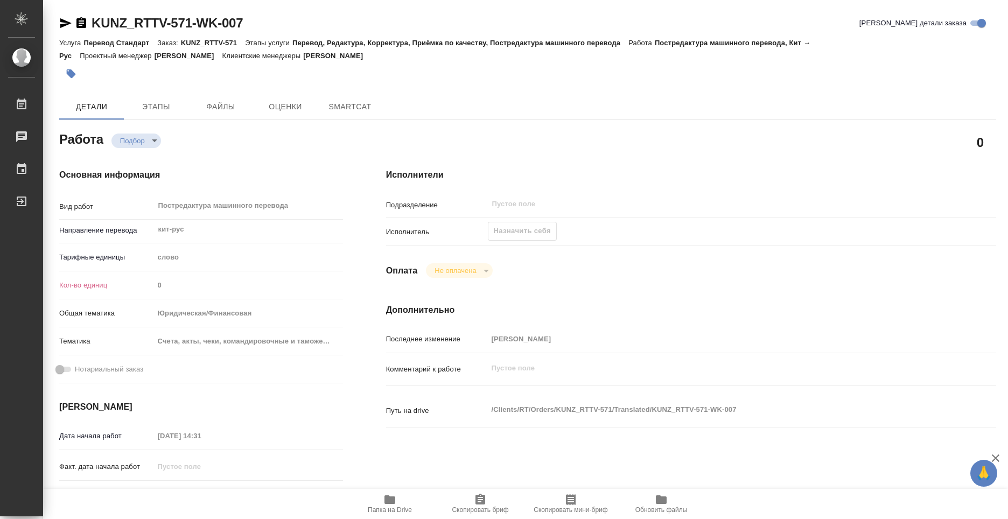
type textarea "x"
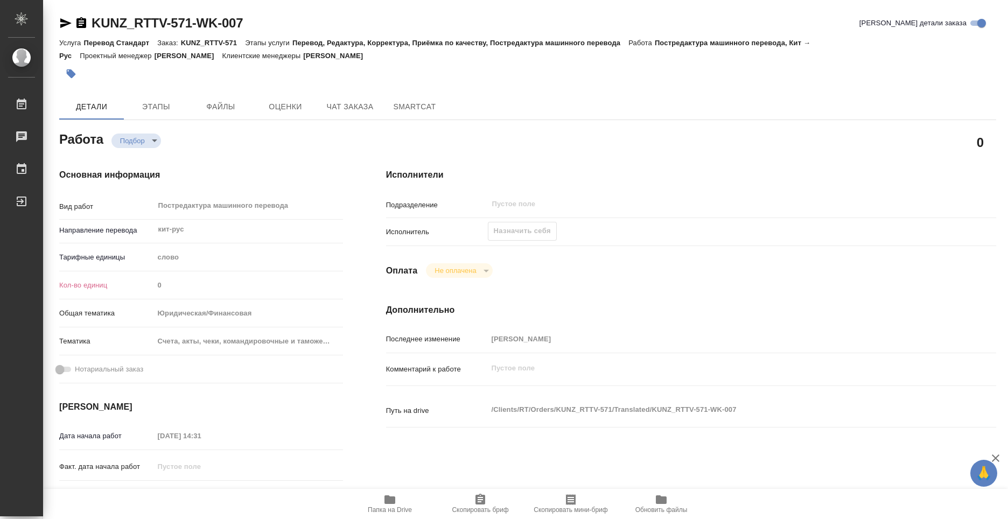
type textarea "x"
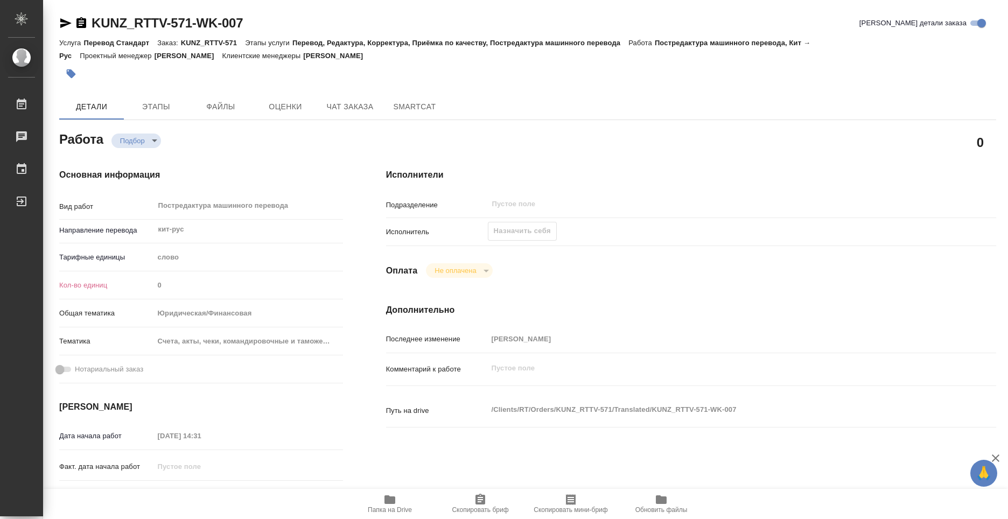
type textarea "x"
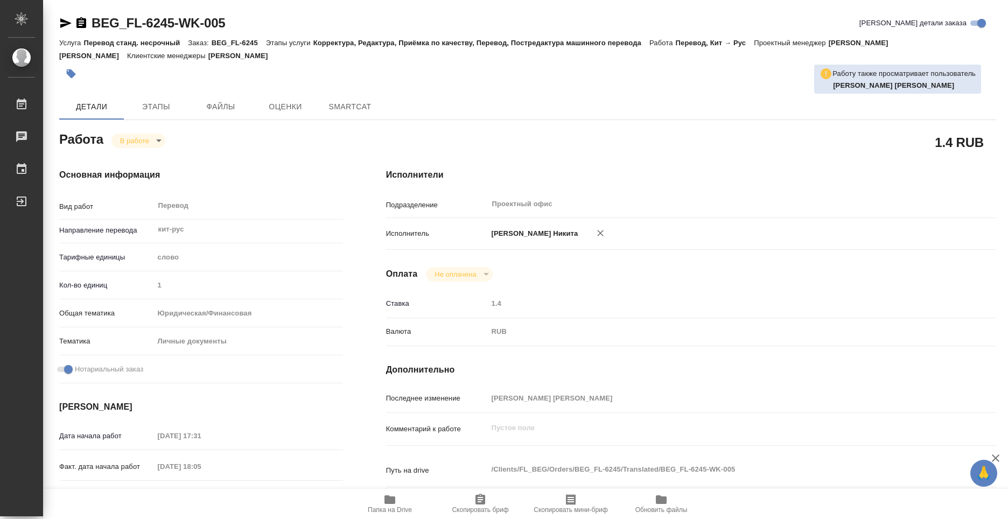
type textarea "x"
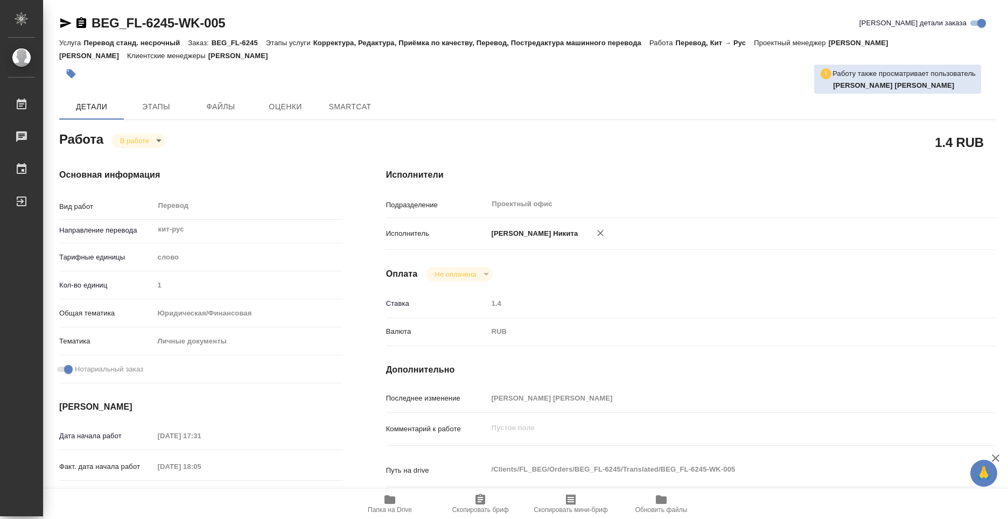
type textarea "x"
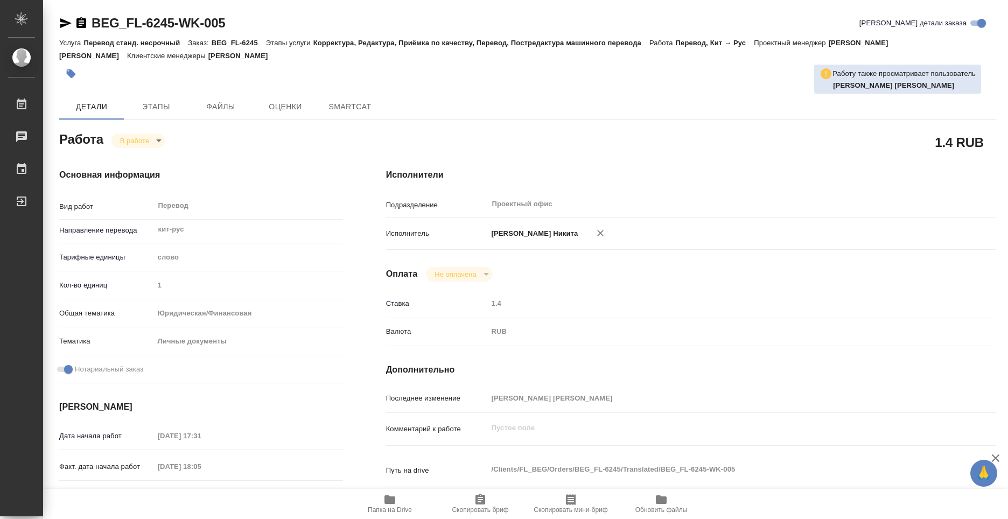
type textarea "x"
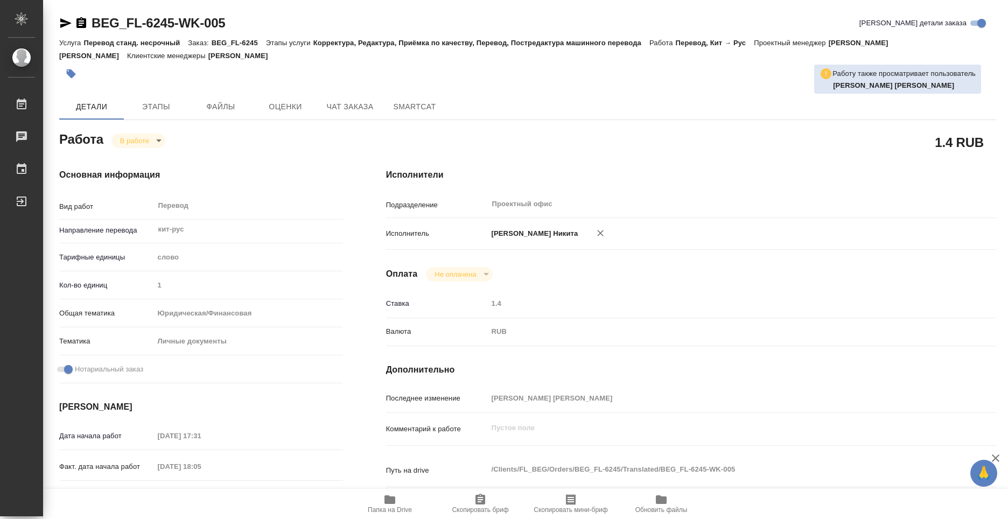
type textarea "x"
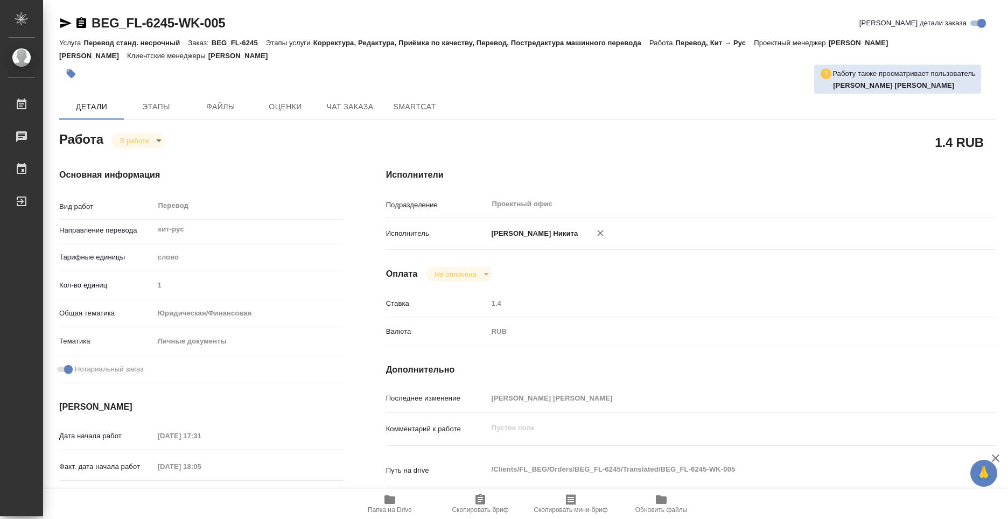
type textarea "x"
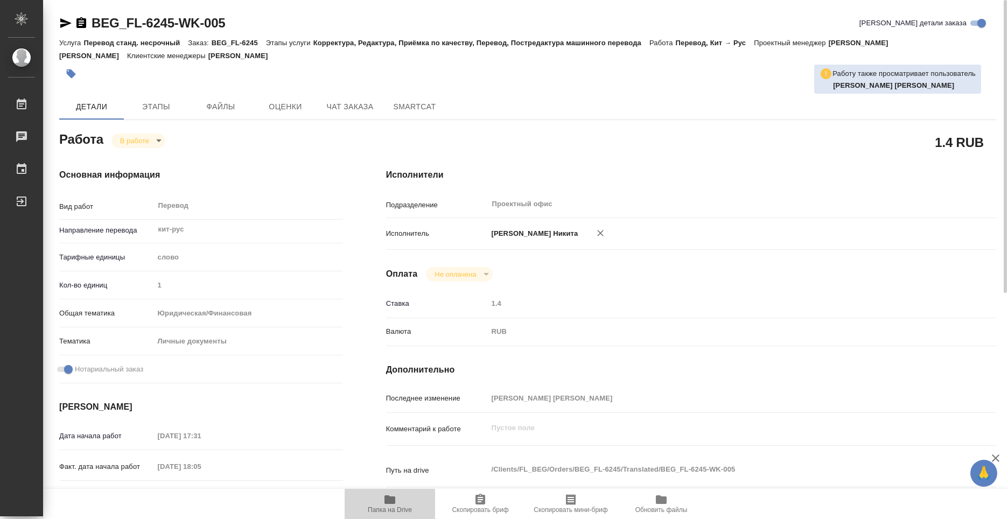
click at [391, 504] on icon "button" at bounding box center [389, 499] width 13 height 13
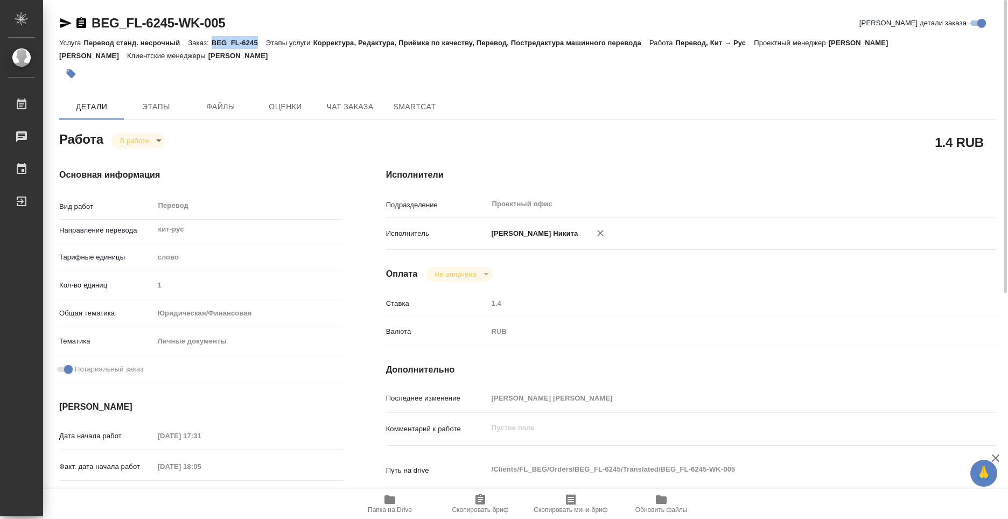
drag, startPoint x: 213, startPoint y: 40, endPoint x: 261, endPoint y: 45, distance: 48.2
click at [261, 45] on p "BEG_FL-6245" at bounding box center [239, 43] width 54 height 8
copy p "BEG_FL-6245"
click at [156, 113] on span "Этапы" at bounding box center [156, 106] width 52 height 13
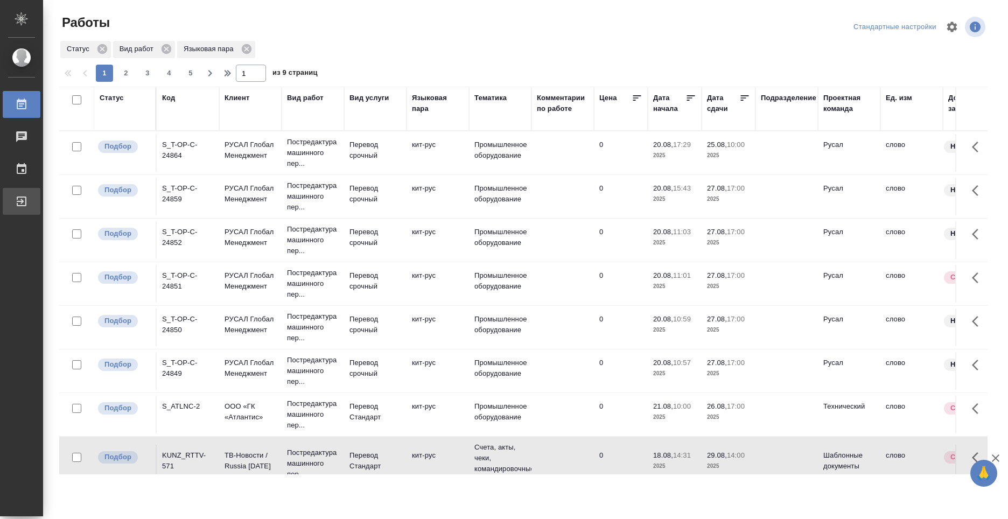
click at [22, 204] on div "Выйти" at bounding box center [8, 201] width 27 height 16
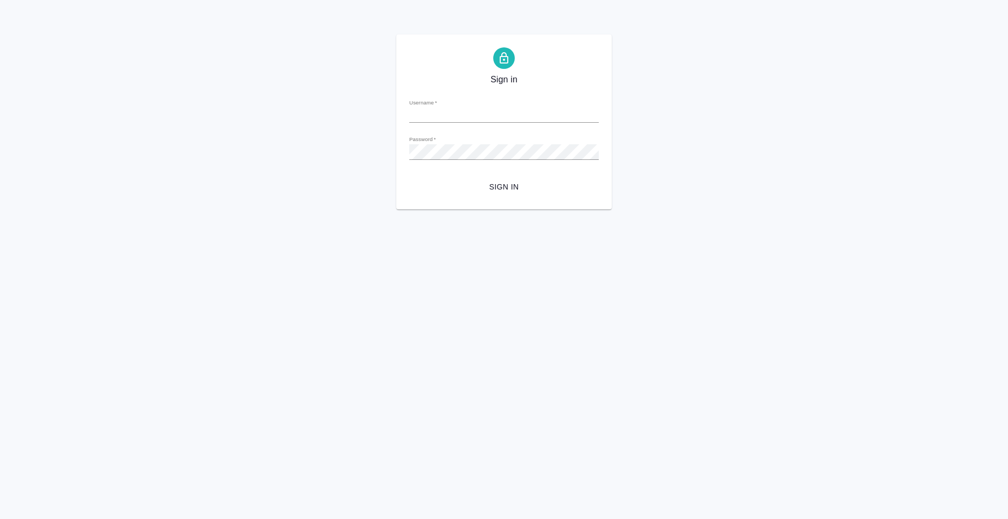
type input "[PERSON_NAME][EMAIL_ADDRESS][DOMAIN_NAME]"
click at [501, 184] on span "Sign in" at bounding box center [504, 186] width 172 height 13
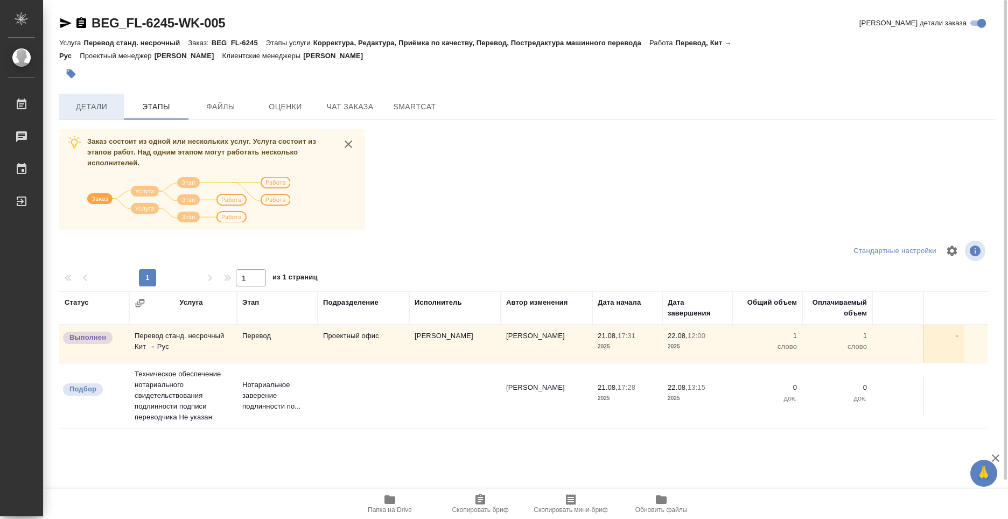
click at [93, 99] on button "Детали" at bounding box center [91, 107] width 65 height 26
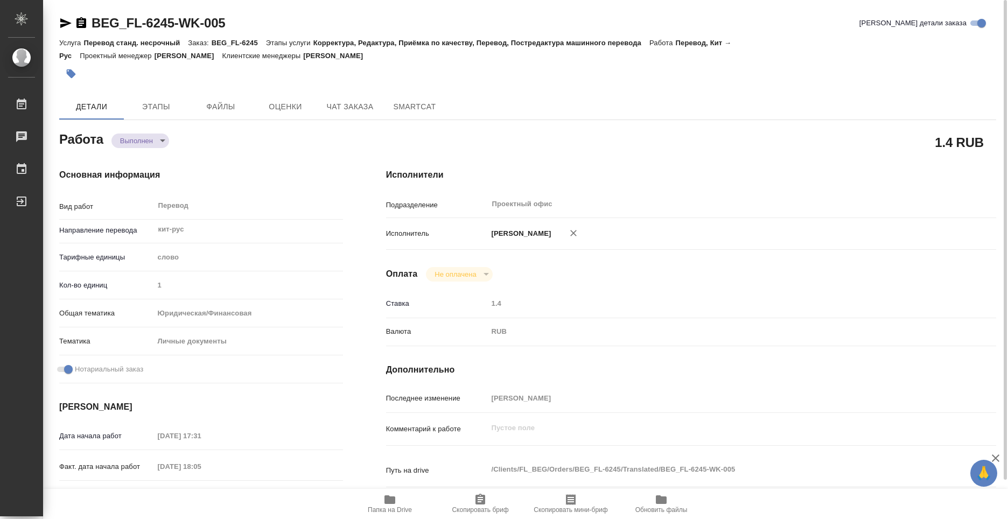
type textarea "x"
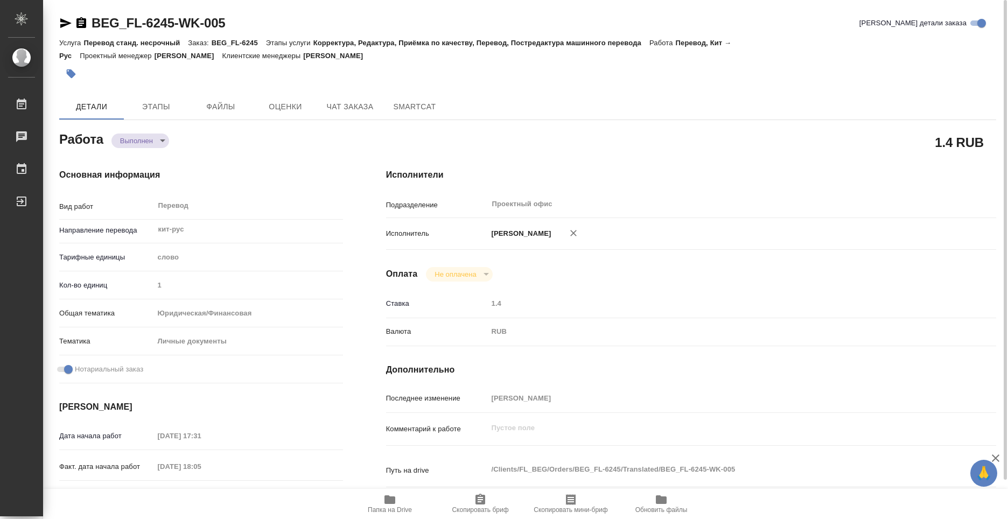
type textarea "x"
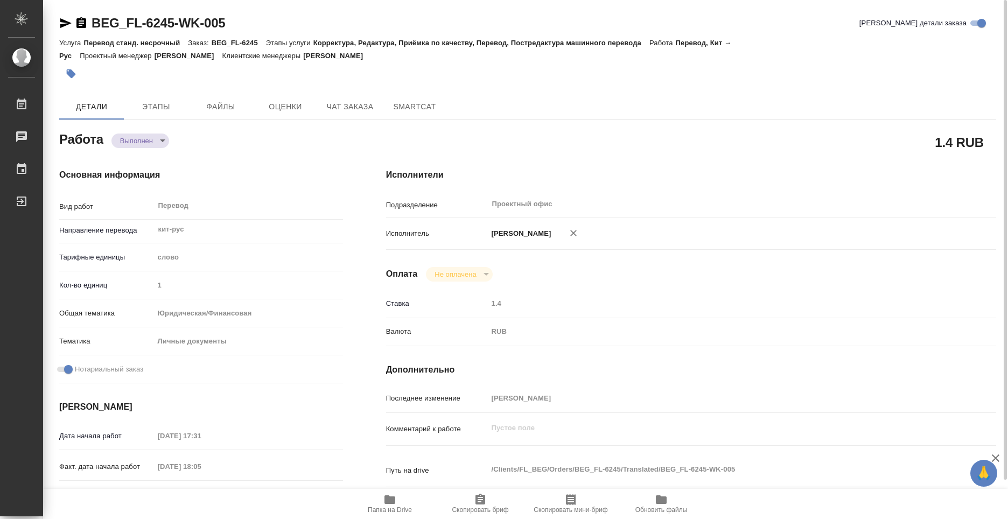
type textarea "x"
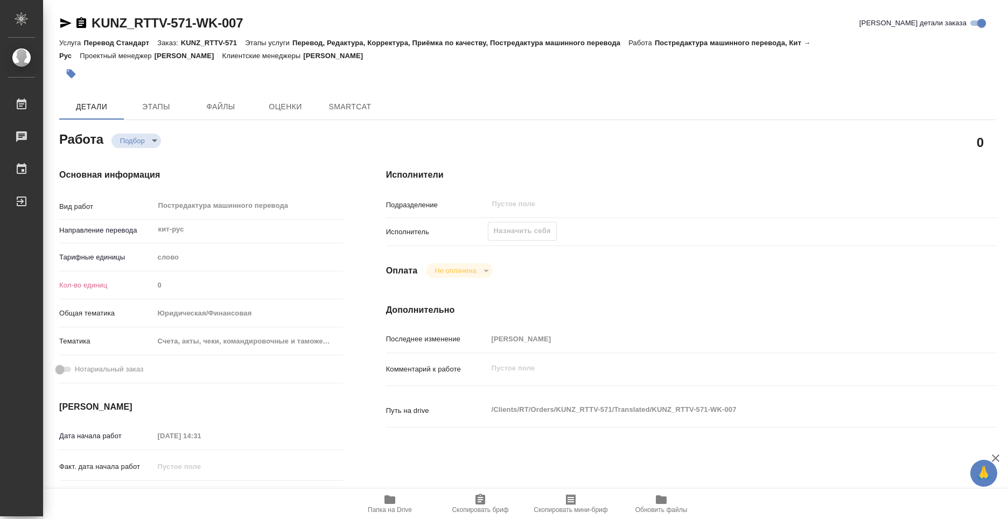
type textarea "x"
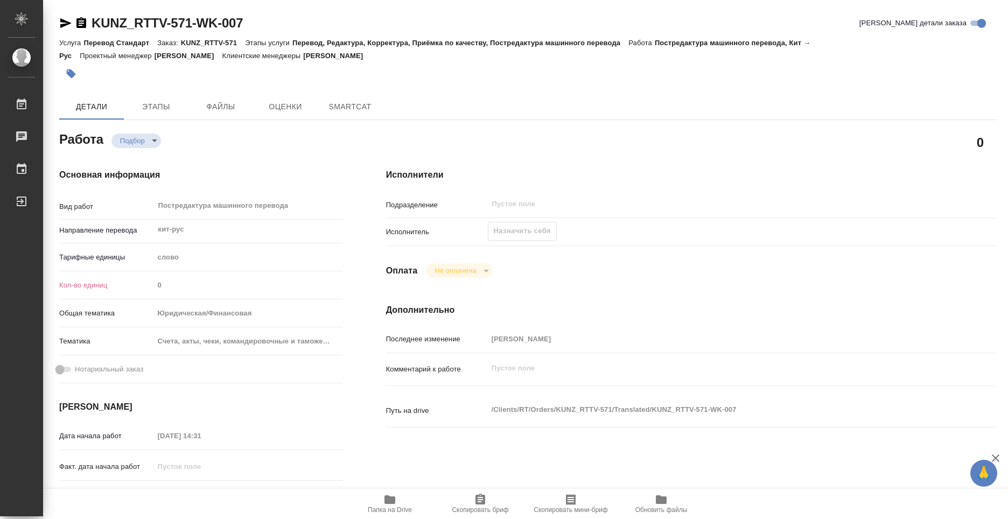
type textarea "x"
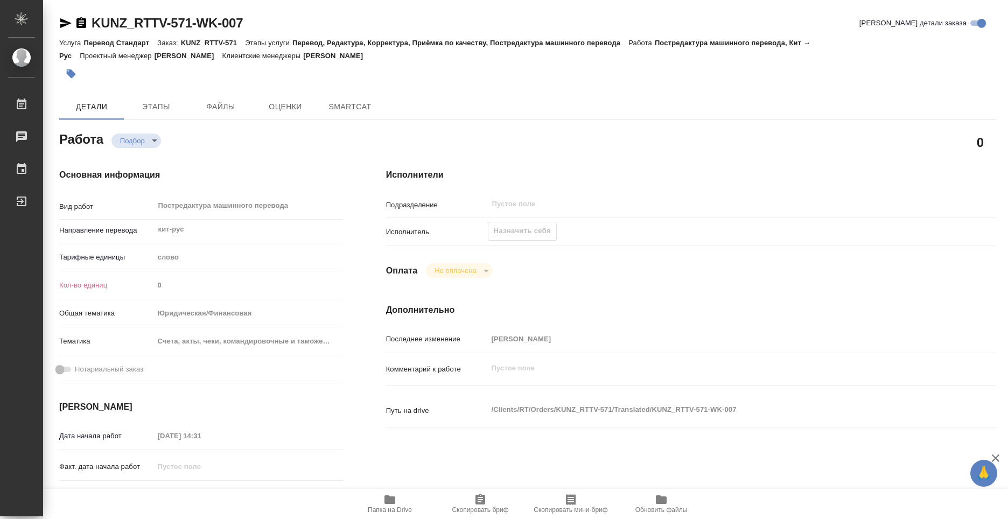
type textarea "x"
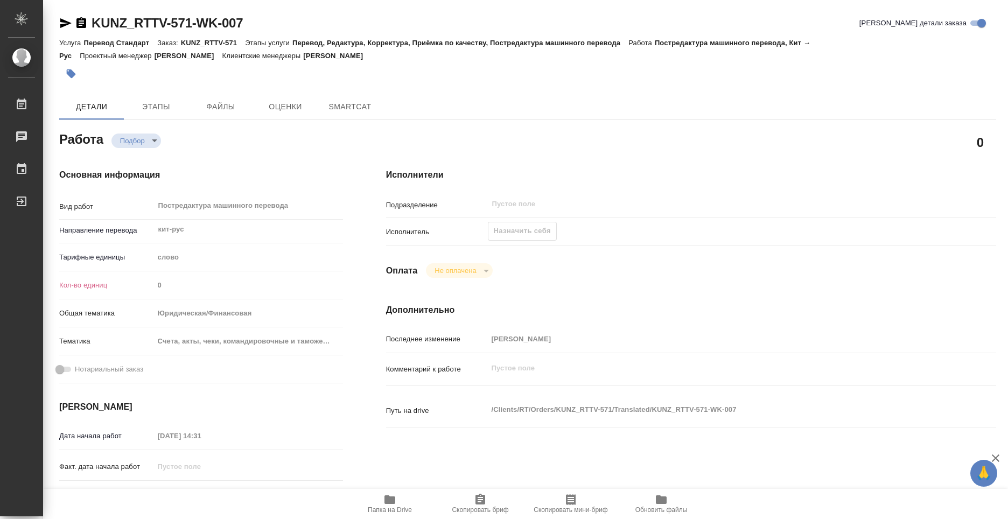
type textarea "x"
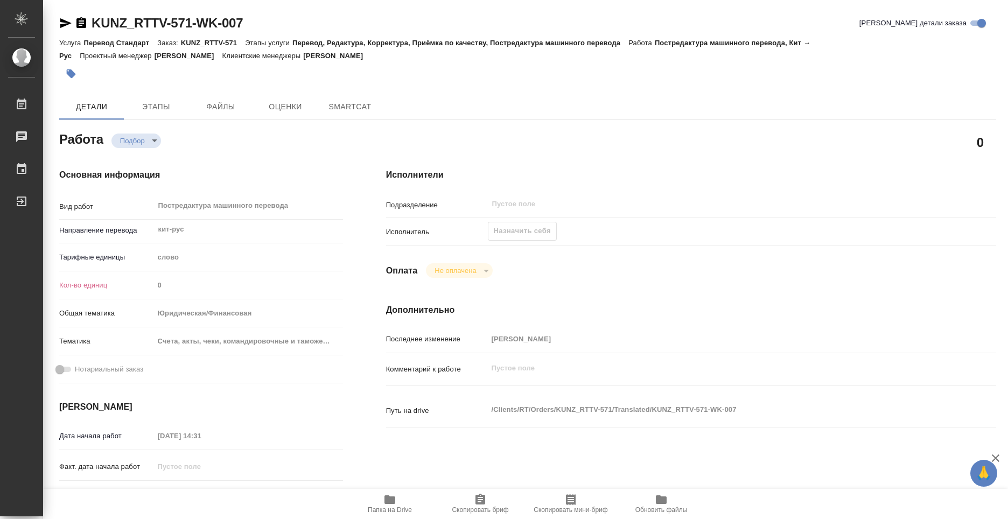
type textarea "x"
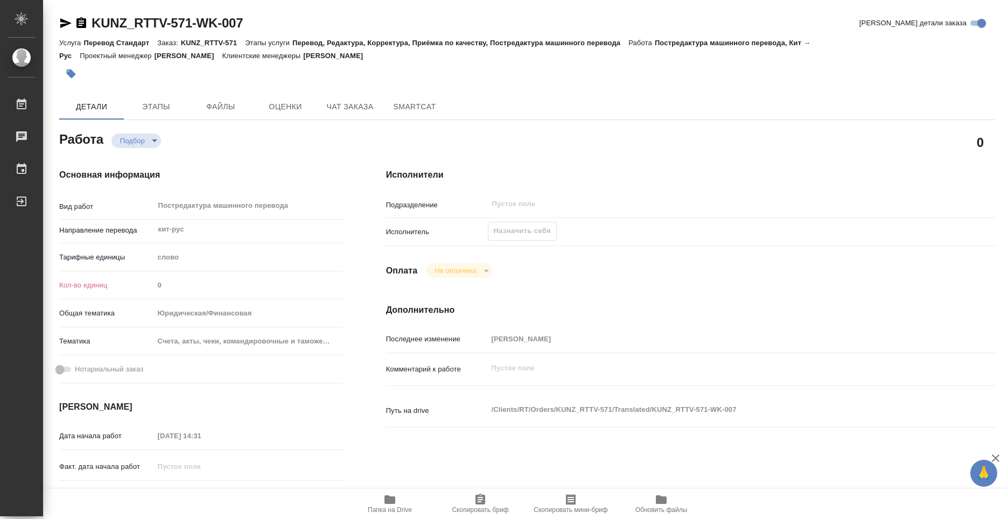
type textarea "x"
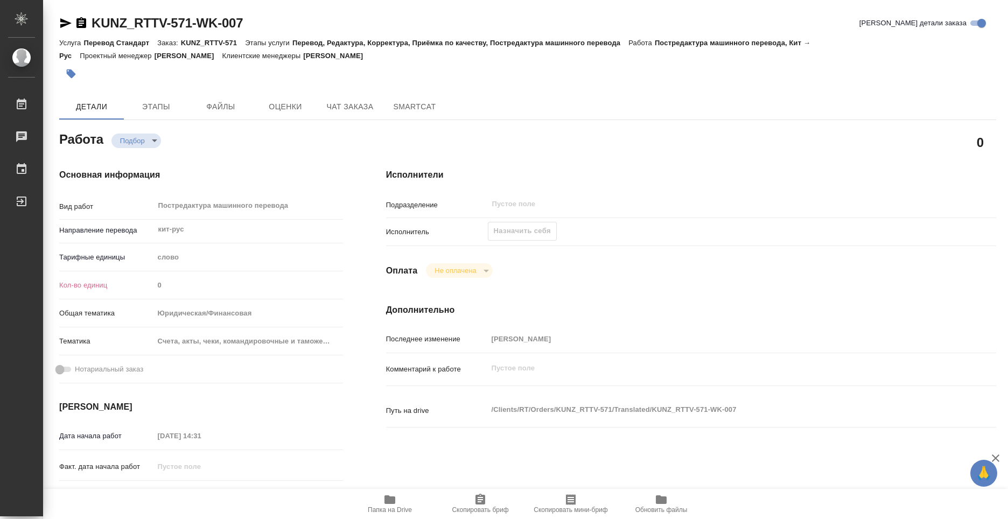
type textarea "x"
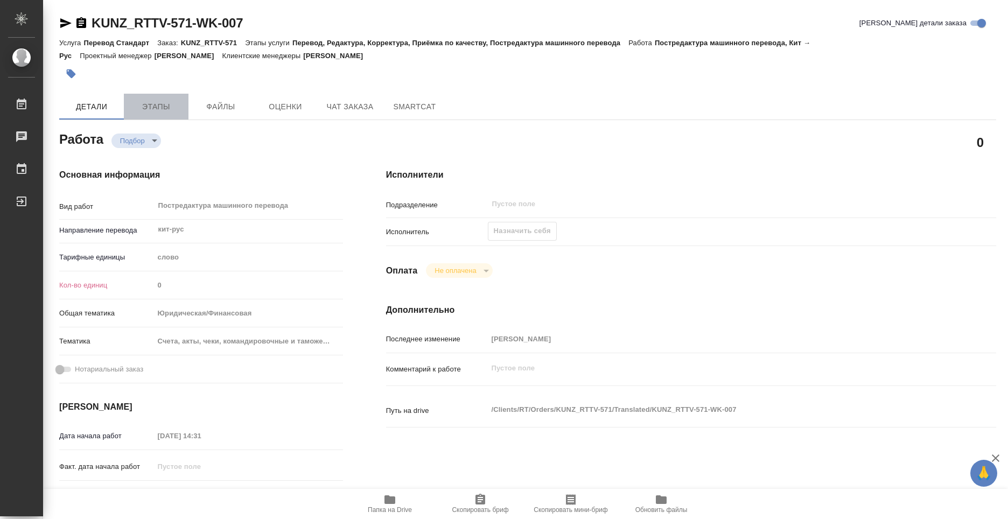
click at [145, 110] on span "Этапы" at bounding box center [156, 106] width 52 height 13
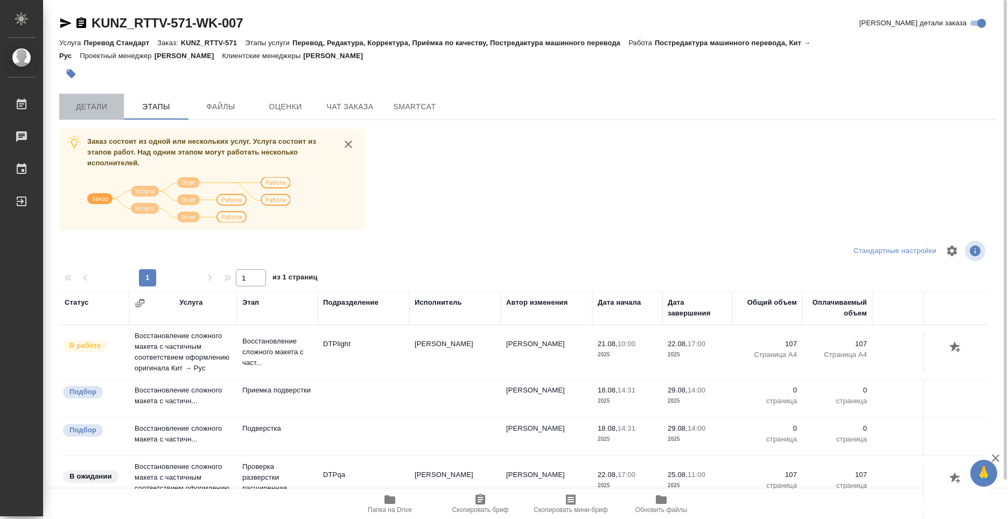
click at [101, 102] on span "Детали" at bounding box center [92, 106] width 52 height 13
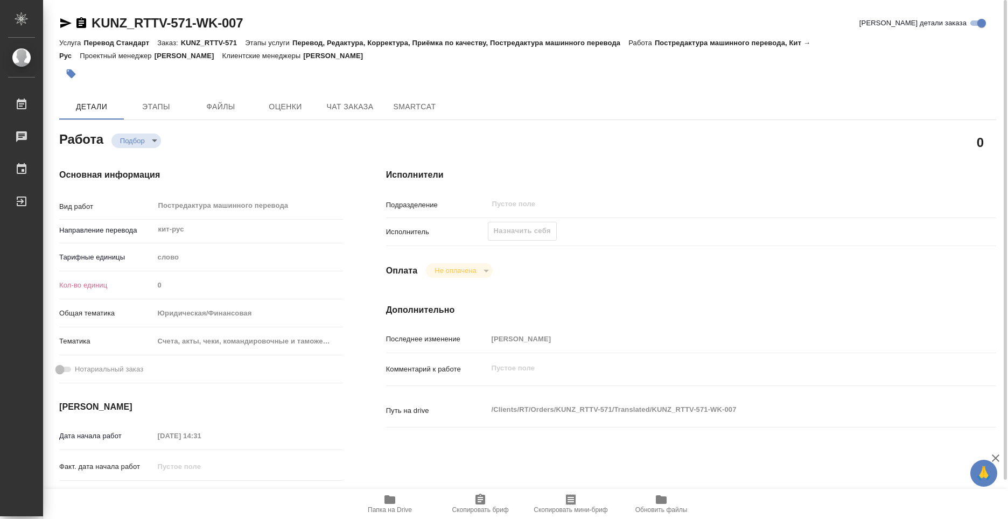
type textarea "x"
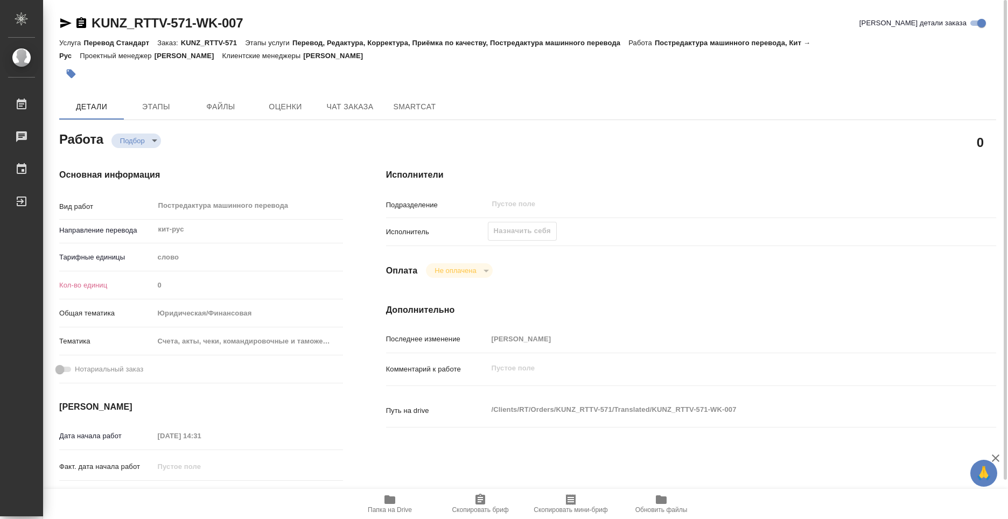
type textarea "x"
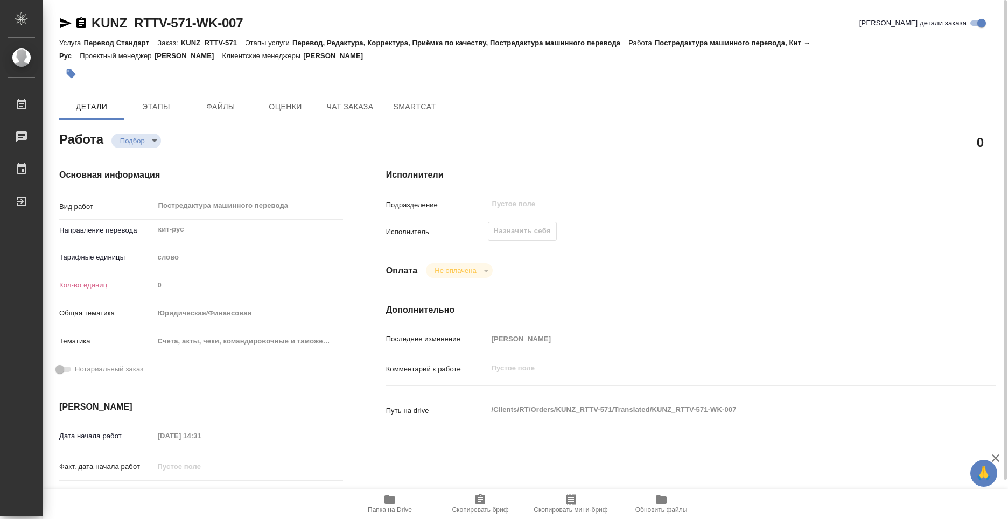
type textarea "x"
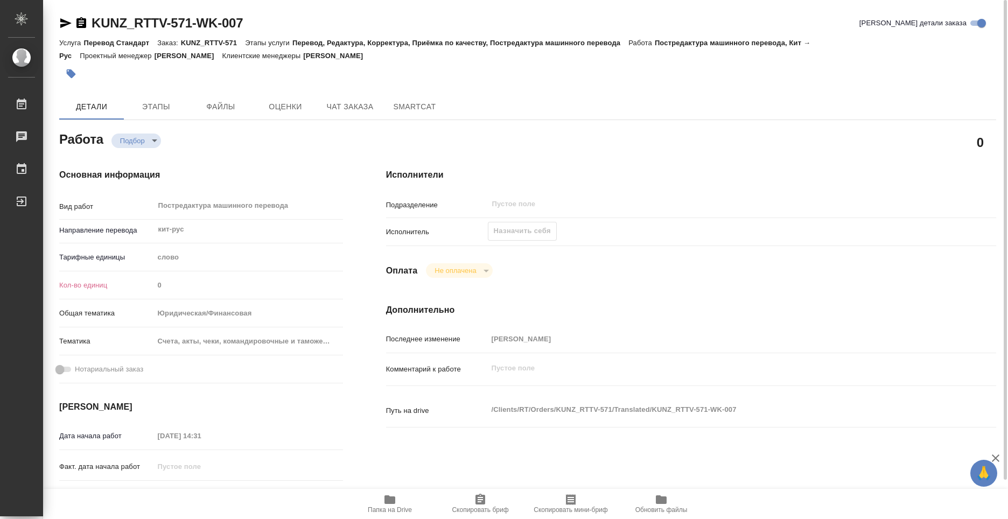
type textarea "x"
